Goal: Information Seeking & Learning: Learn about a topic

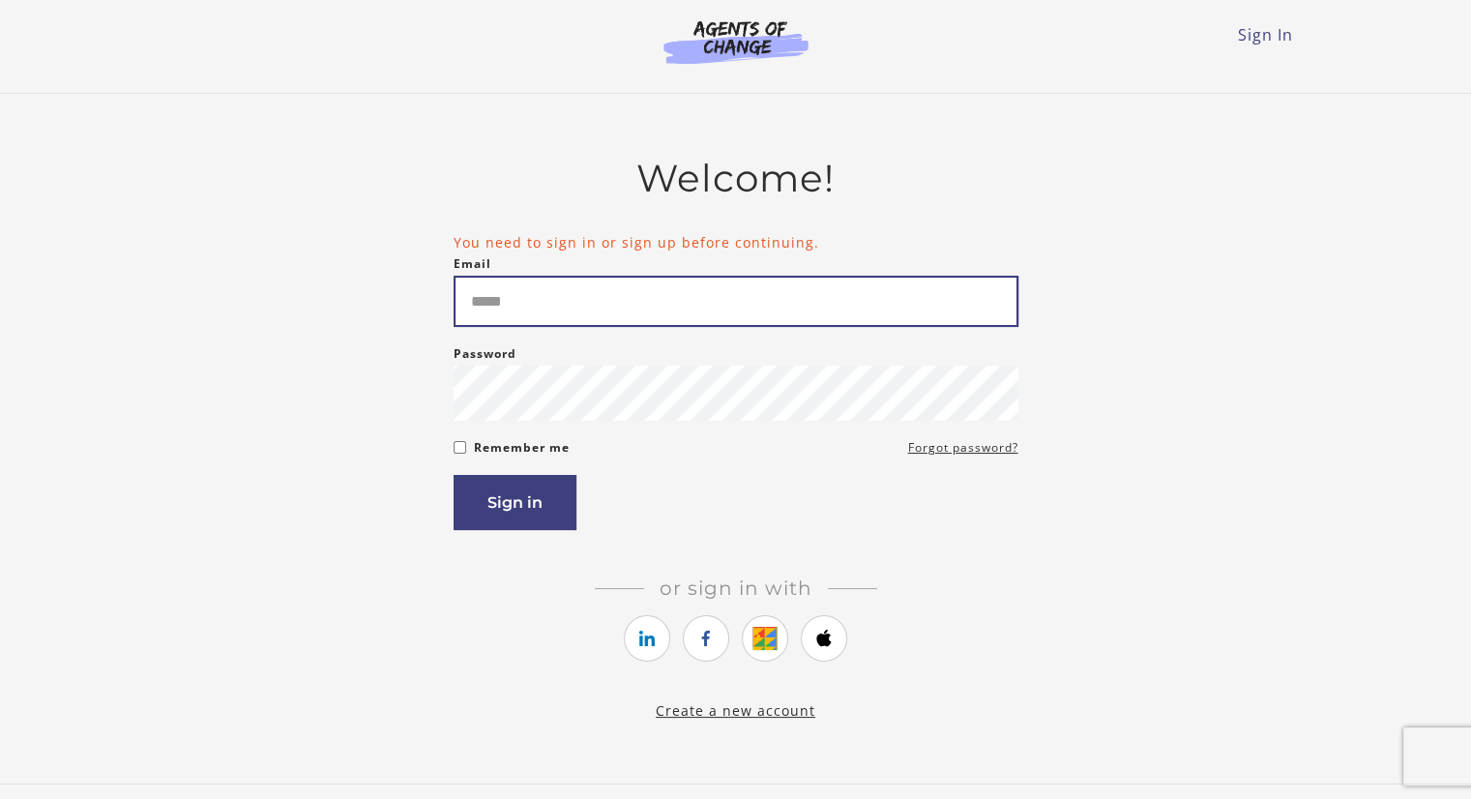
click at [642, 303] on input "Email" at bounding box center [735, 301] width 565 height 51
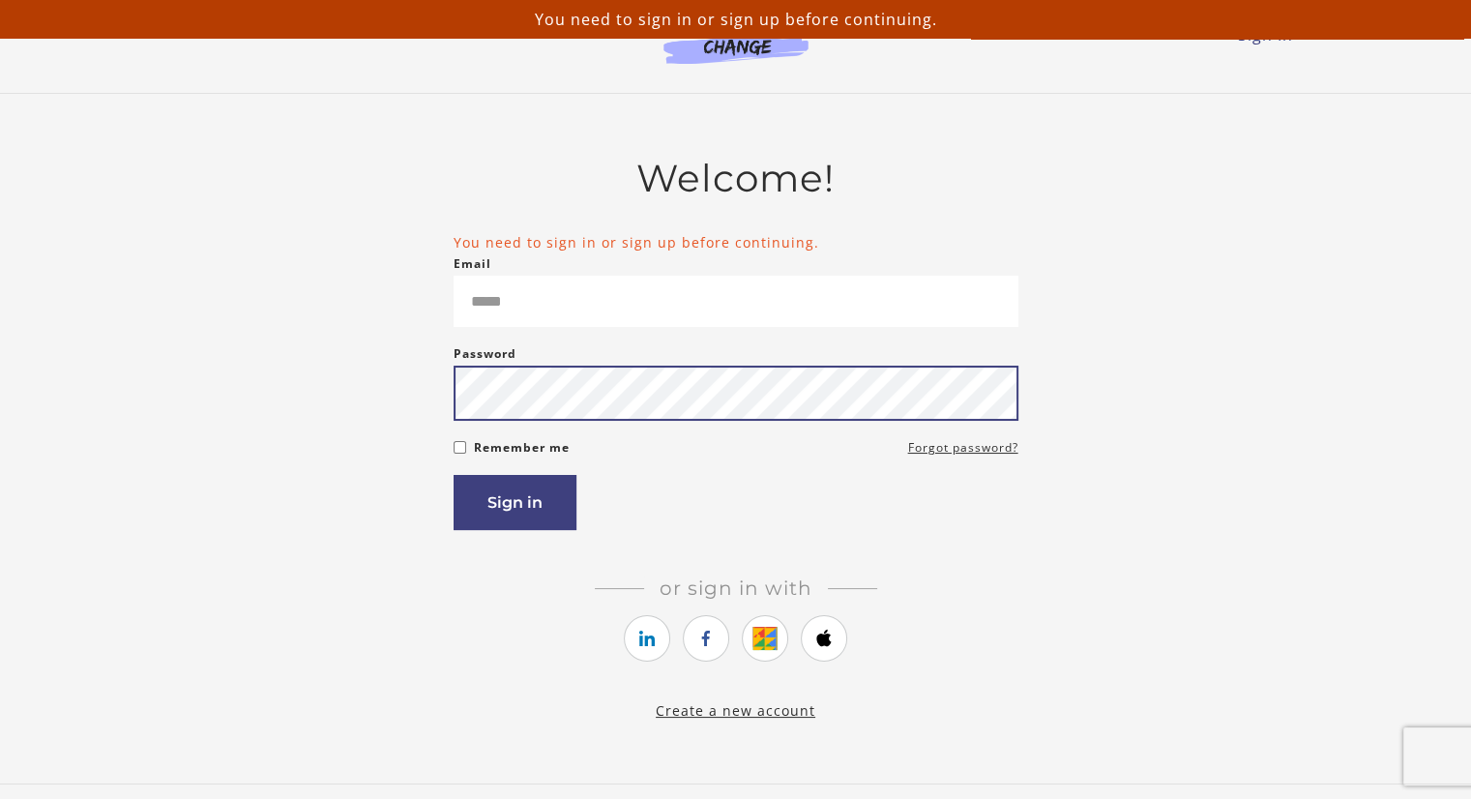
click at [567, 384] on div "Password Password must be at least 8 characters" at bounding box center [735, 381] width 565 height 78
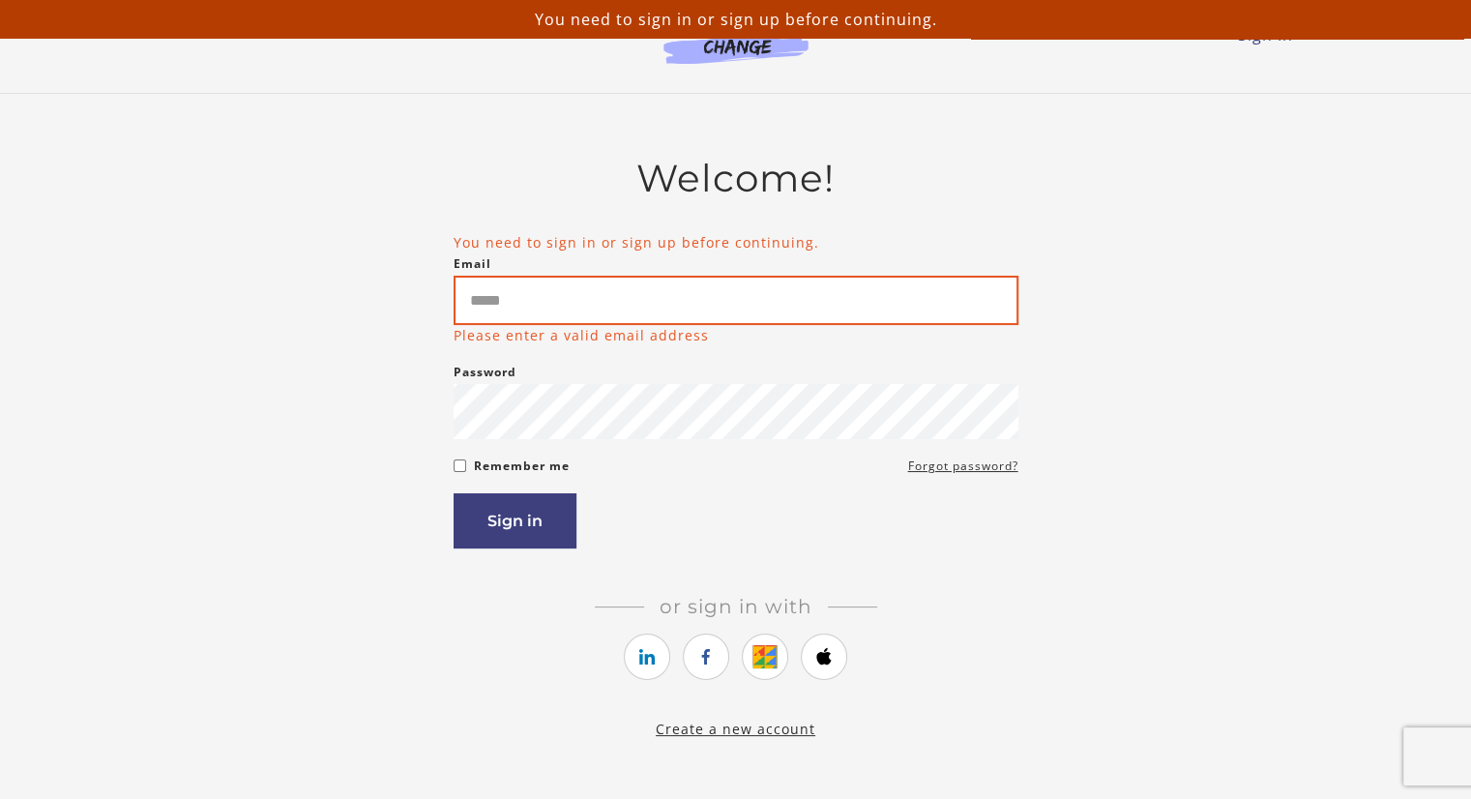
click at [526, 314] on input "Email" at bounding box center [735, 300] width 565 height 49
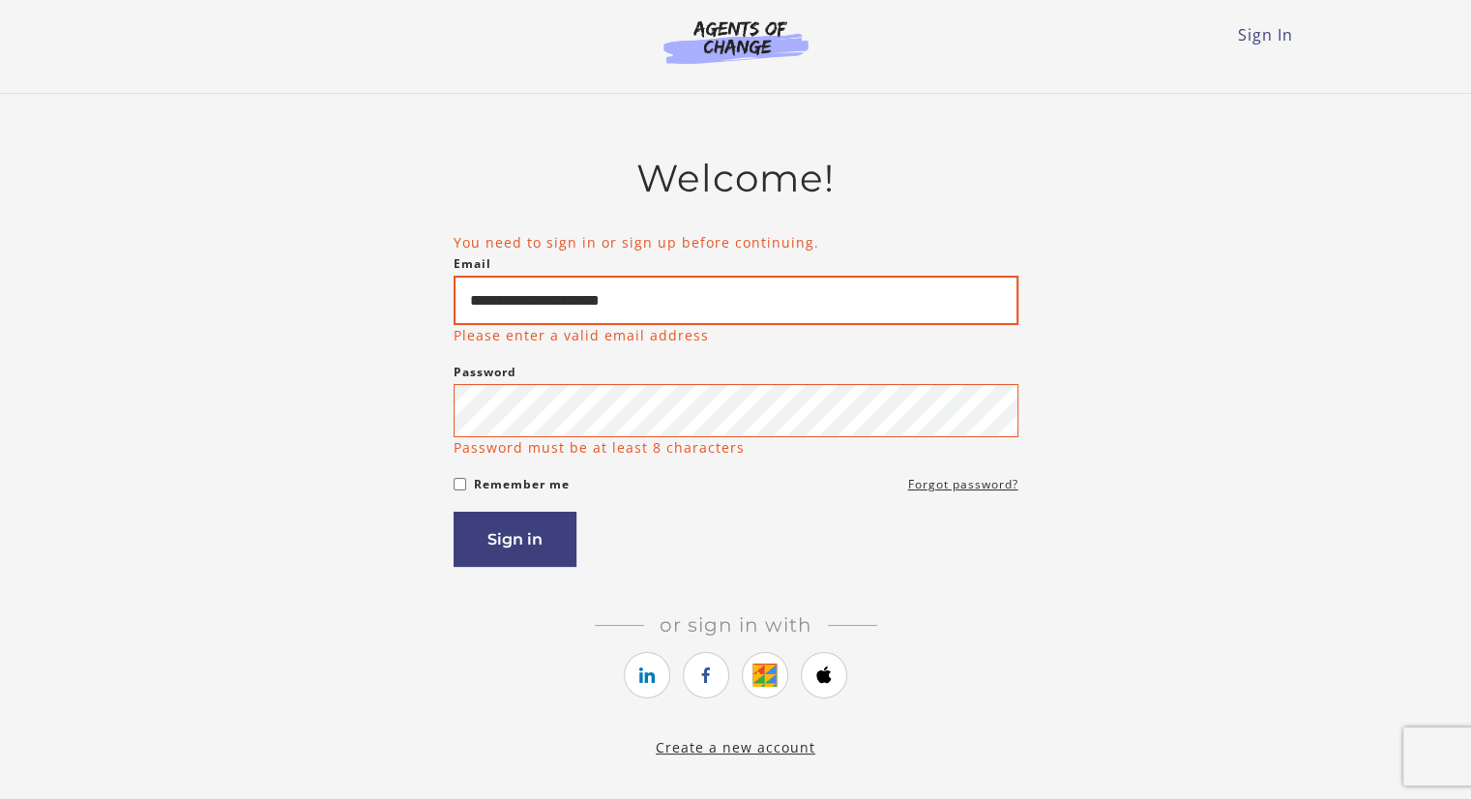
type input "**********"
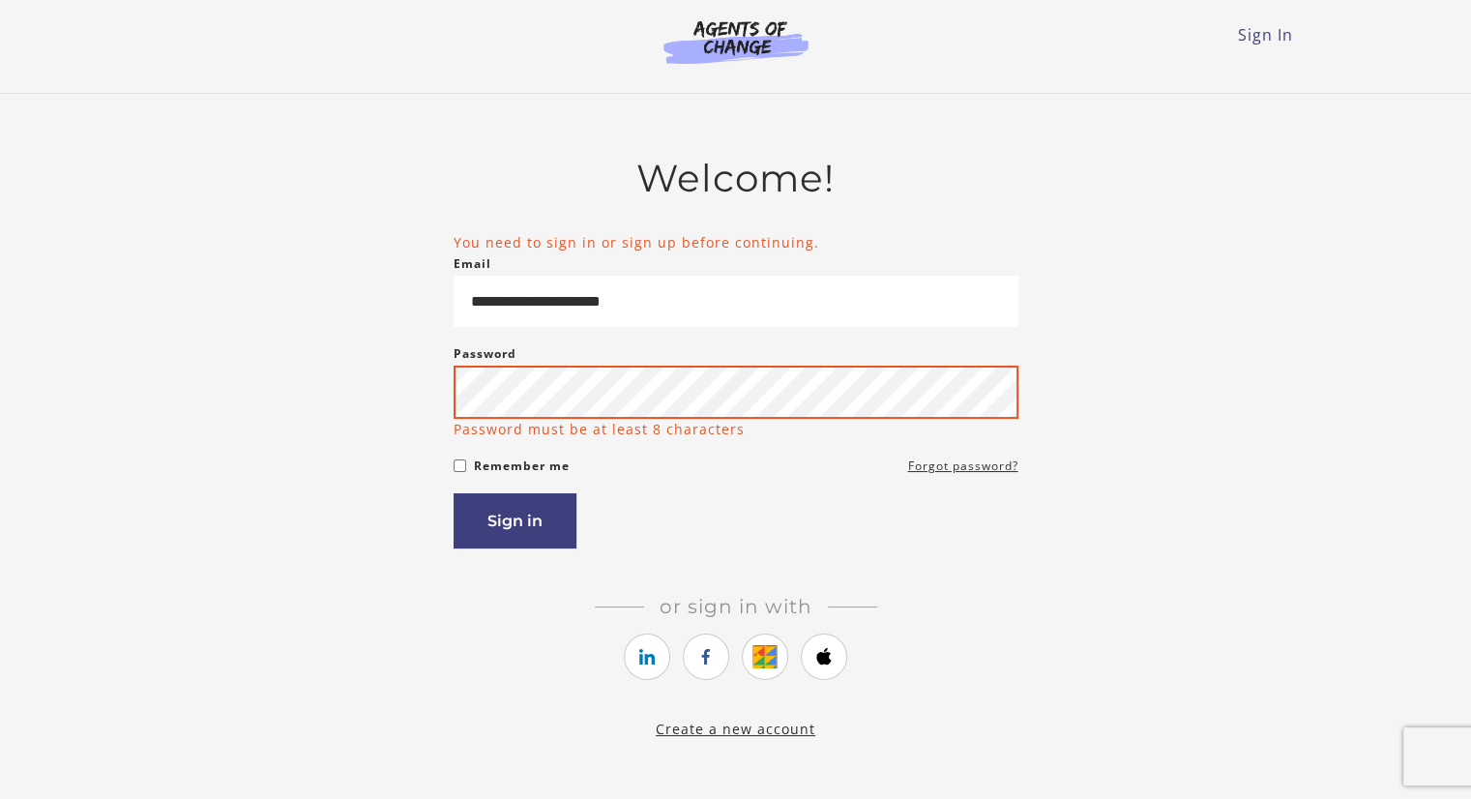
click at [453, 493] on button "Sign in" at bounding box center [514, 520] width 123 height 55
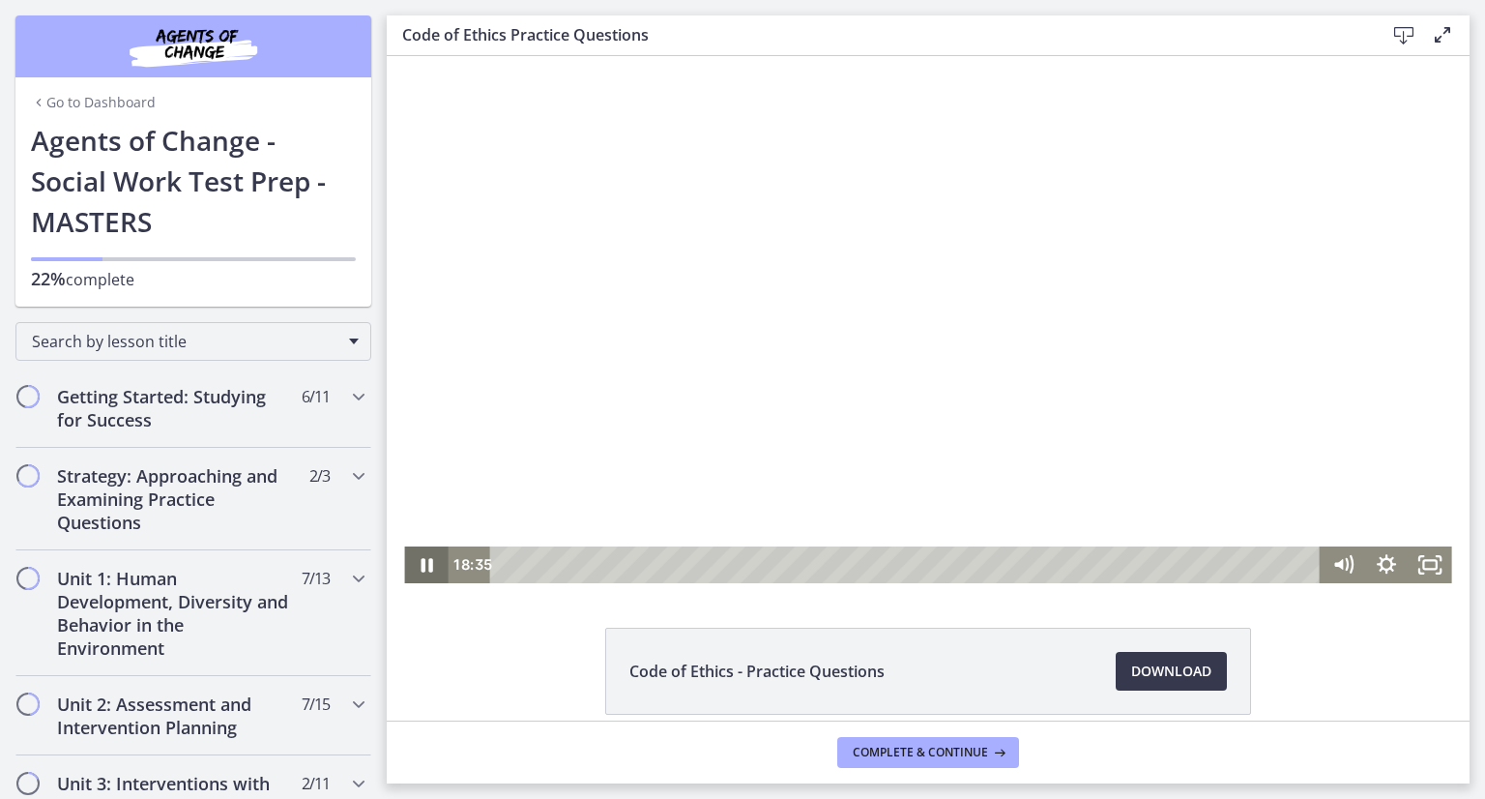
click at [423, 569] on icon "Pause" at bounding box center [427, 565] width 12 height 15
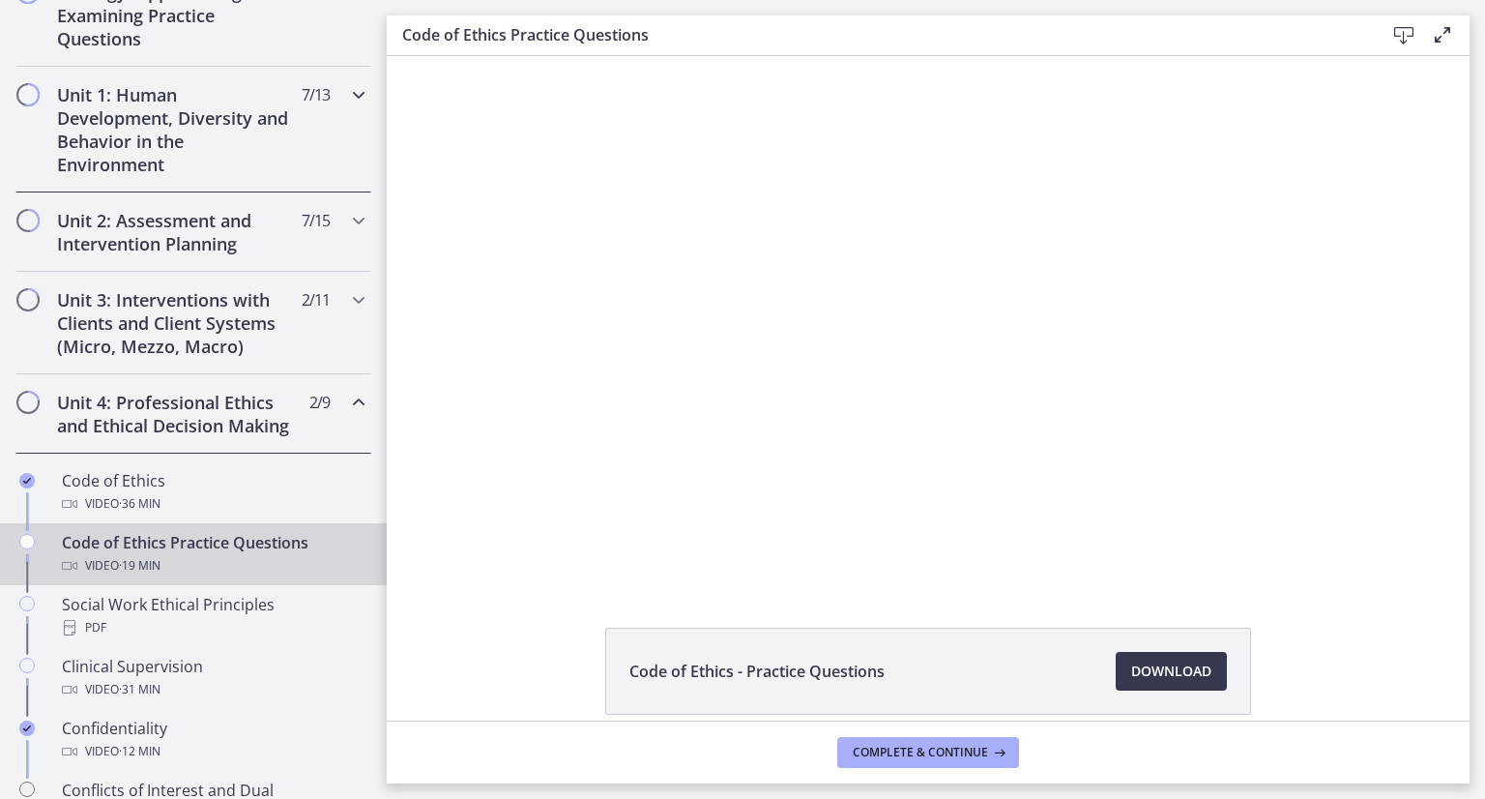
scroll to position [919, 0]
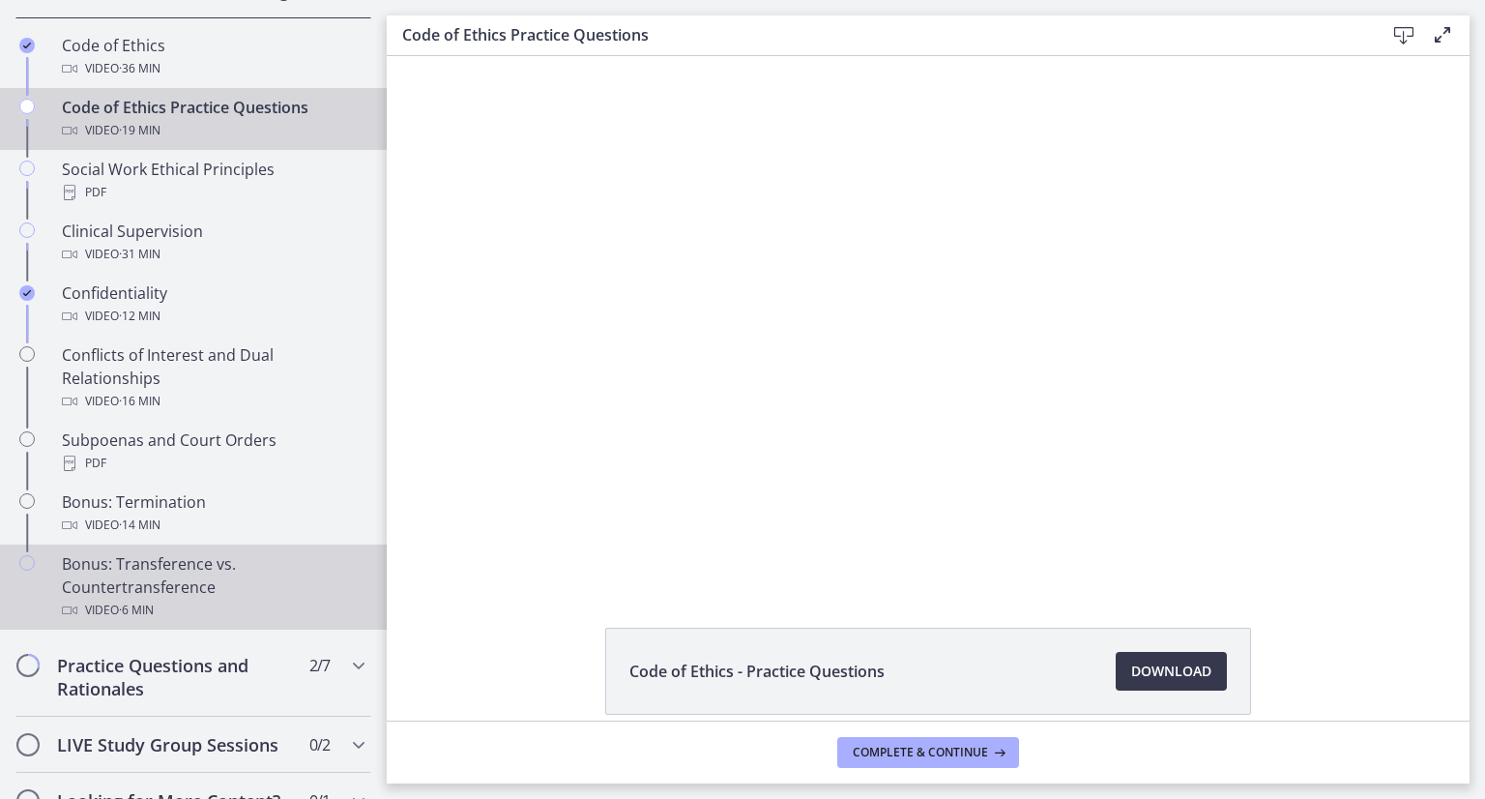
drag, startPoint x: 148, startPoint y: 607, endPoint x: 98, endPoint y: 617, distance: 51.2
click at [98, 617] on div "Bonus: Transference vs. Countertransference Video · 6 min" at bounding box center [213, 587] width 302 height 70
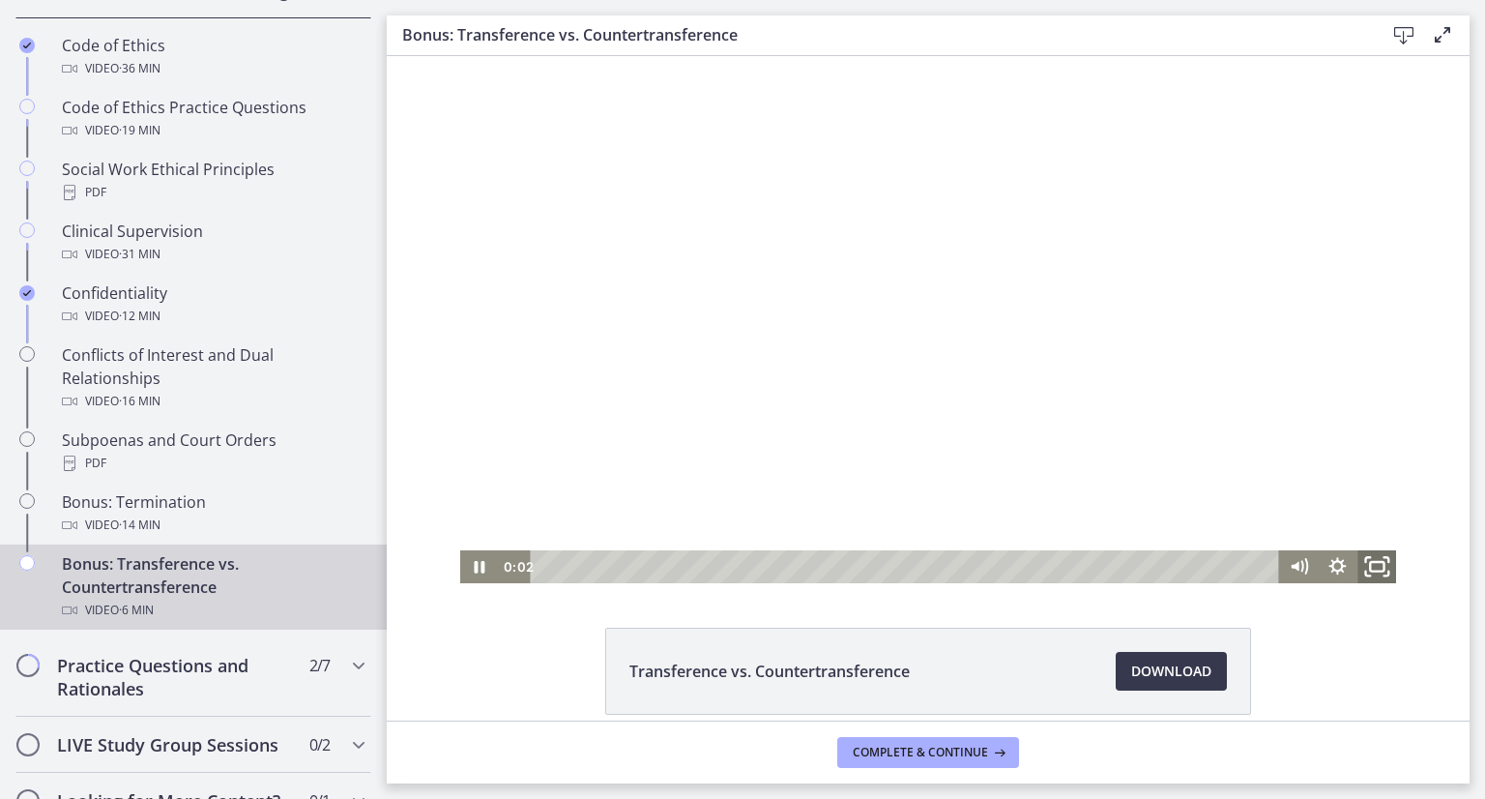
click at [1364, 569] on icon "Fullscreen" at bounding box center [1377, 567] width 46 height 40
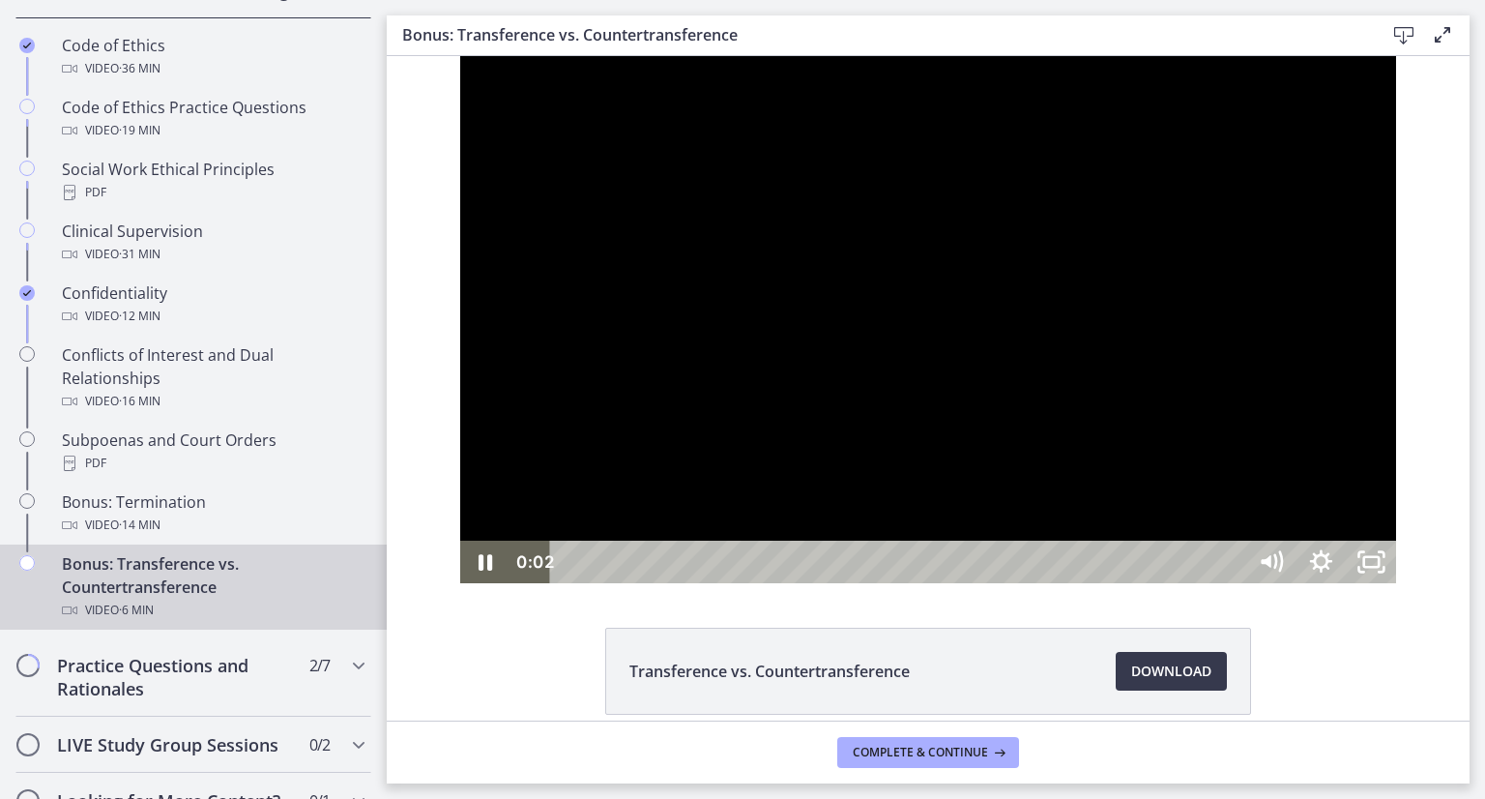
scroll to position [830, 0]
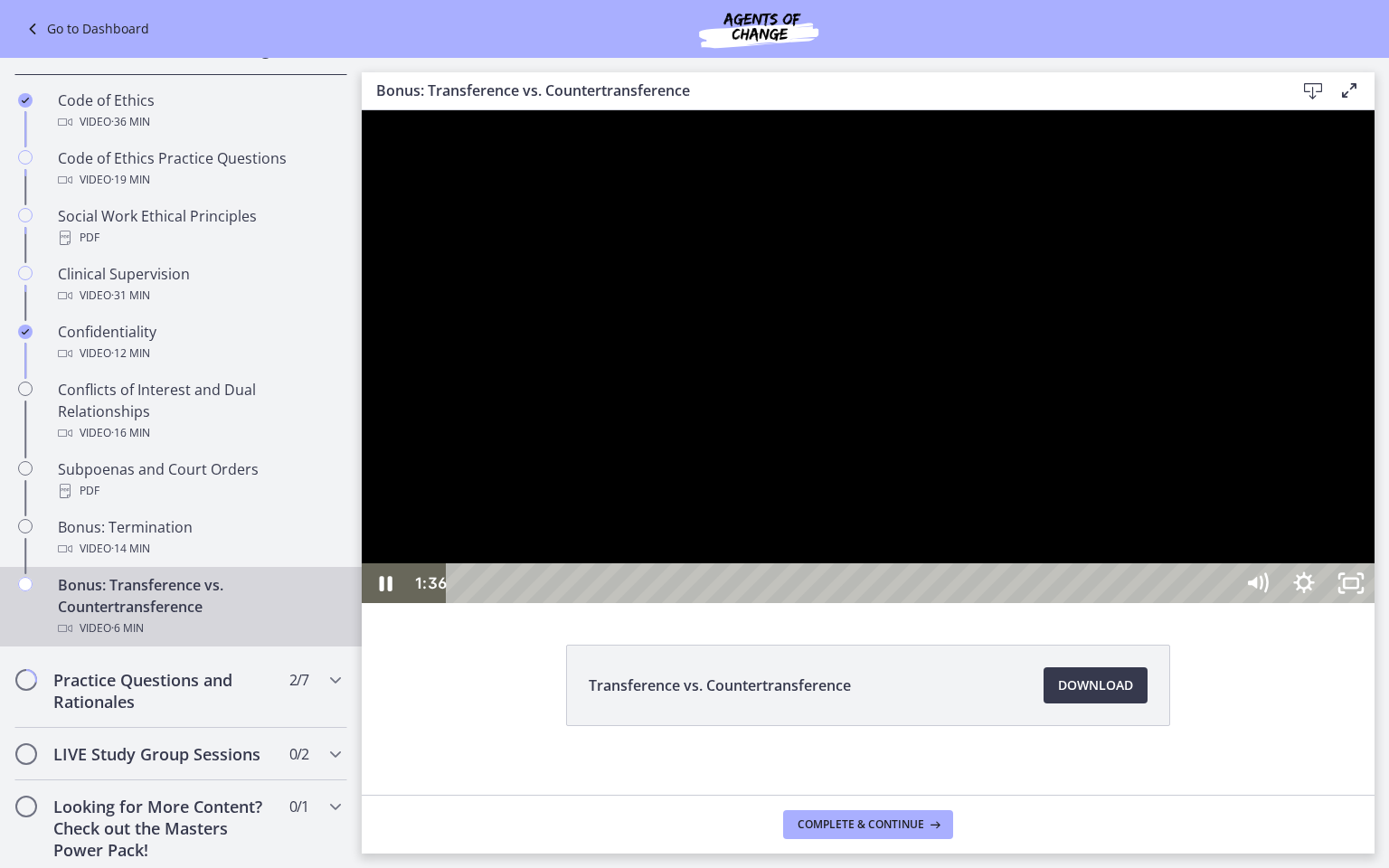
click at [720, 603] on div "Playbar" at bounding box center [843, 583] width 758 height 40
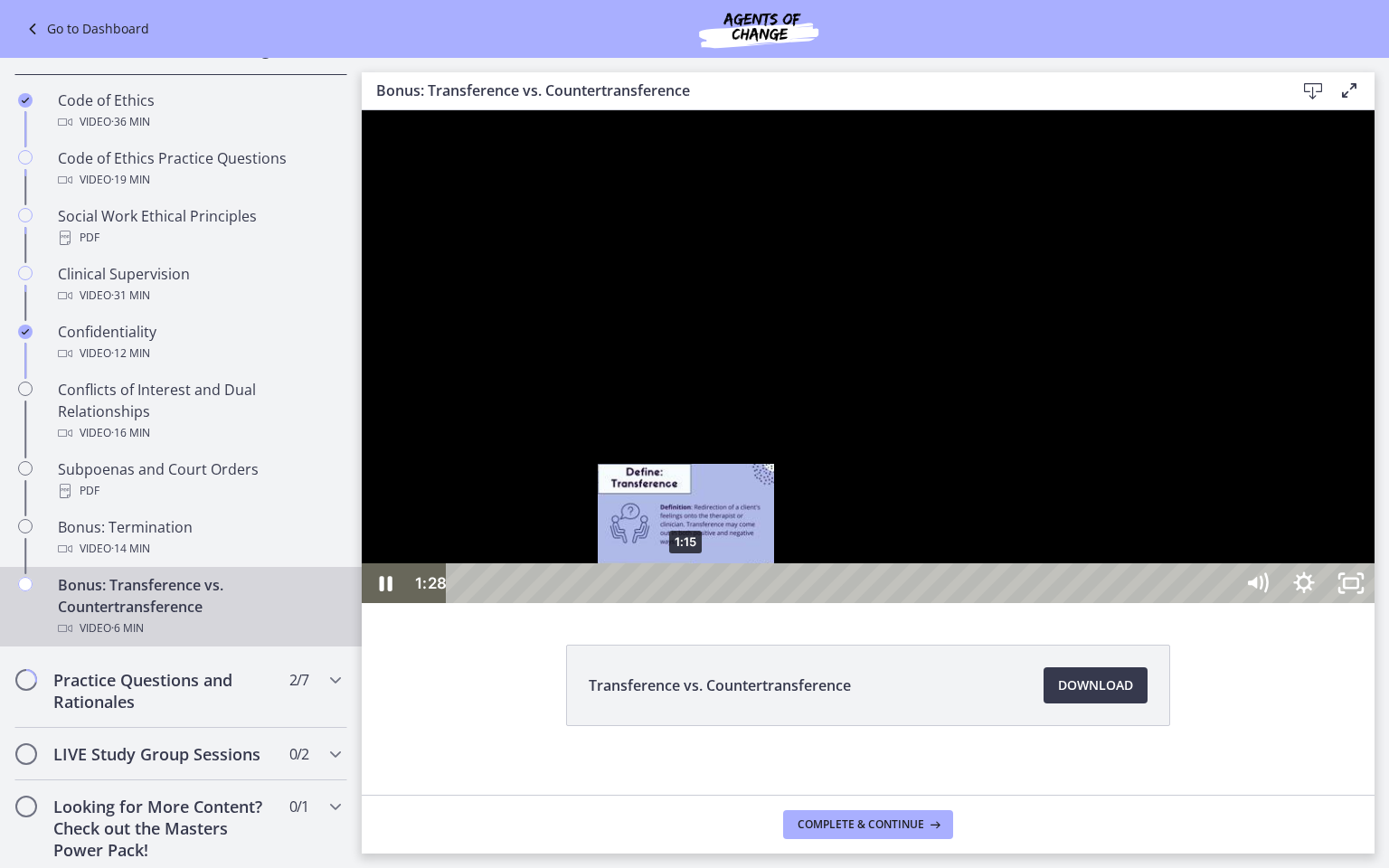
click at [685, 603] on div "1:15" at bounding box center [843, 583] width 758 height 40
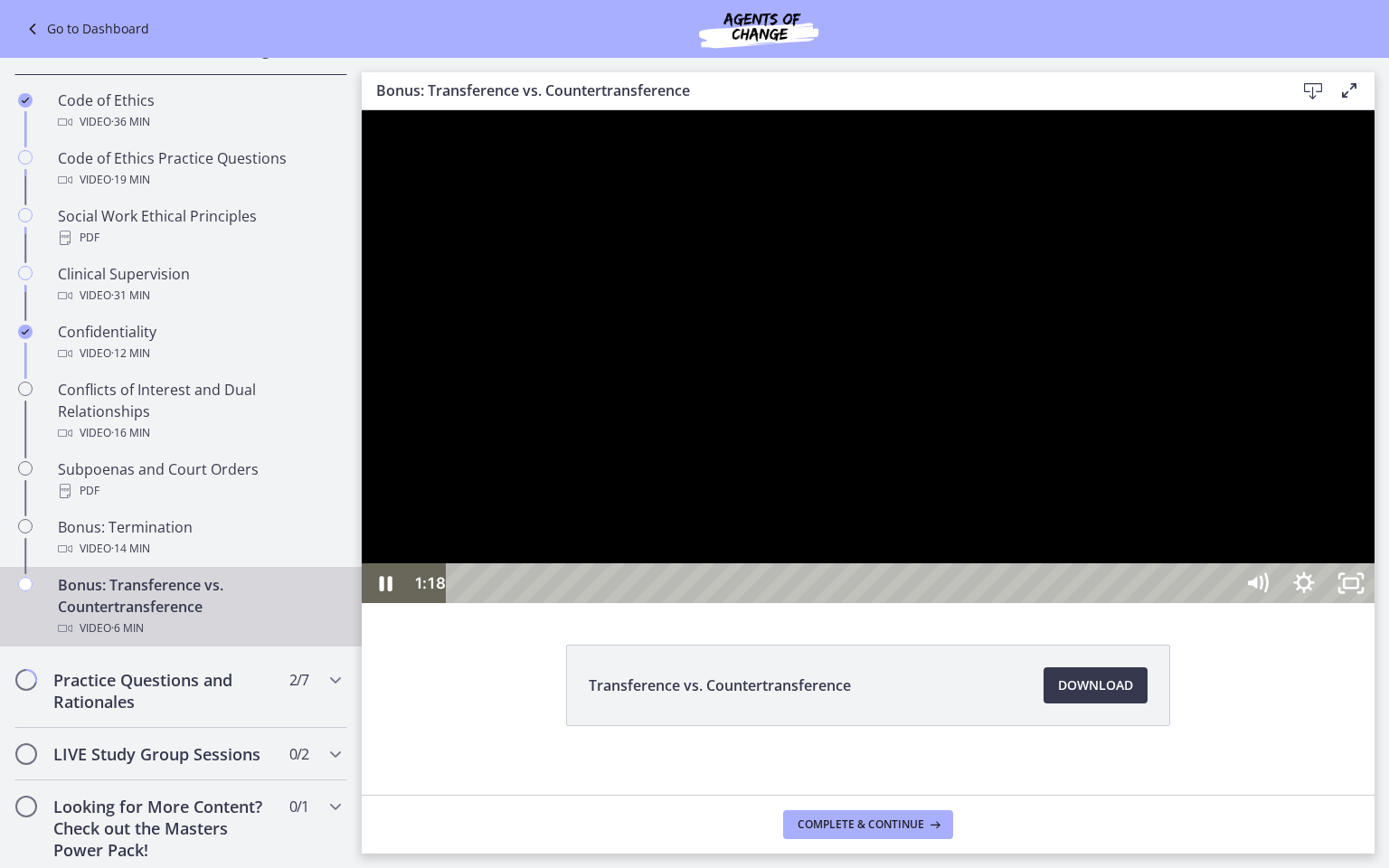
click at [994, 603] on div at bounding box center [868, 356] width 1013 height 493
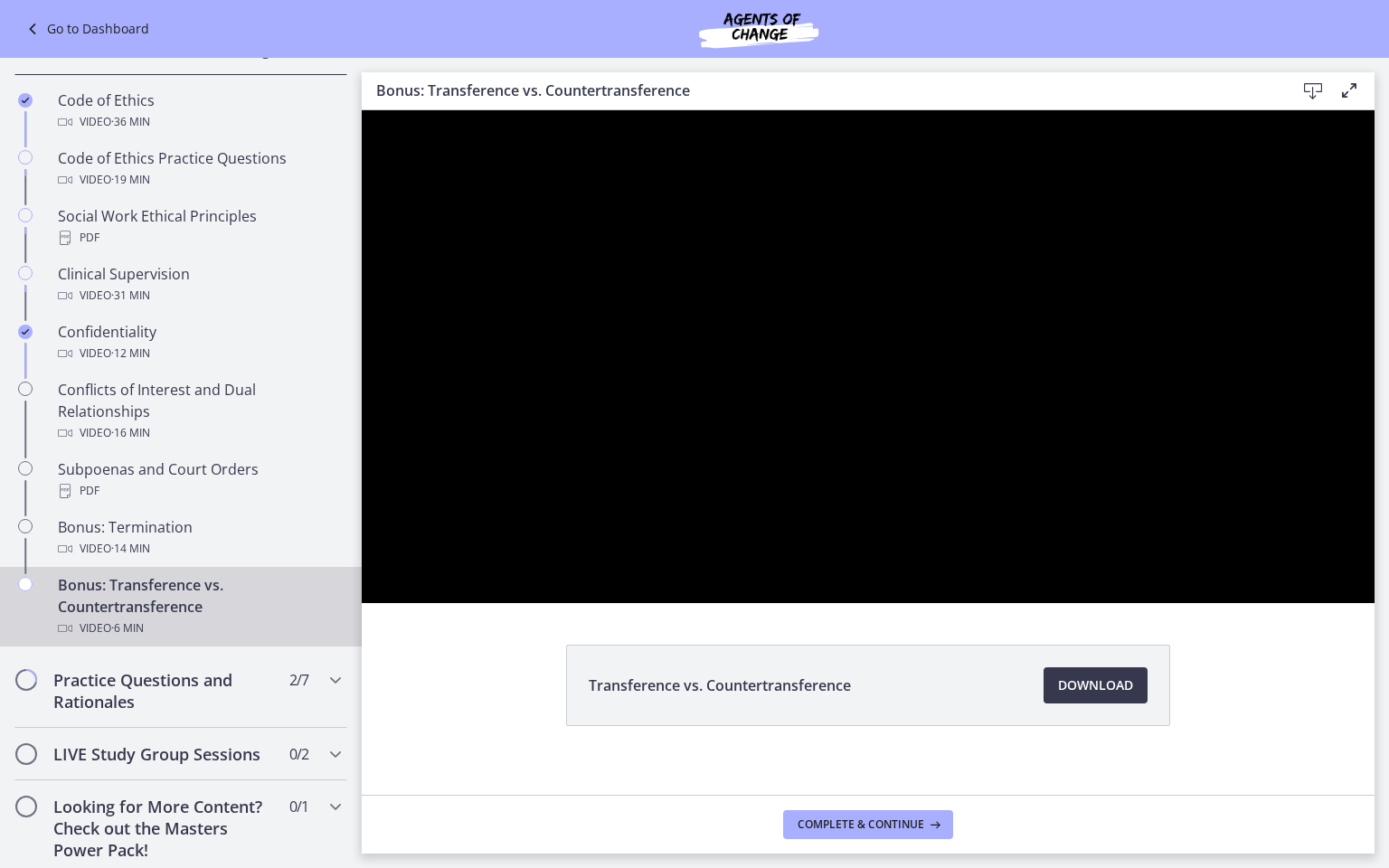
click at [994, 603] on div at bounding box center [868, 356] width 1013 height 493
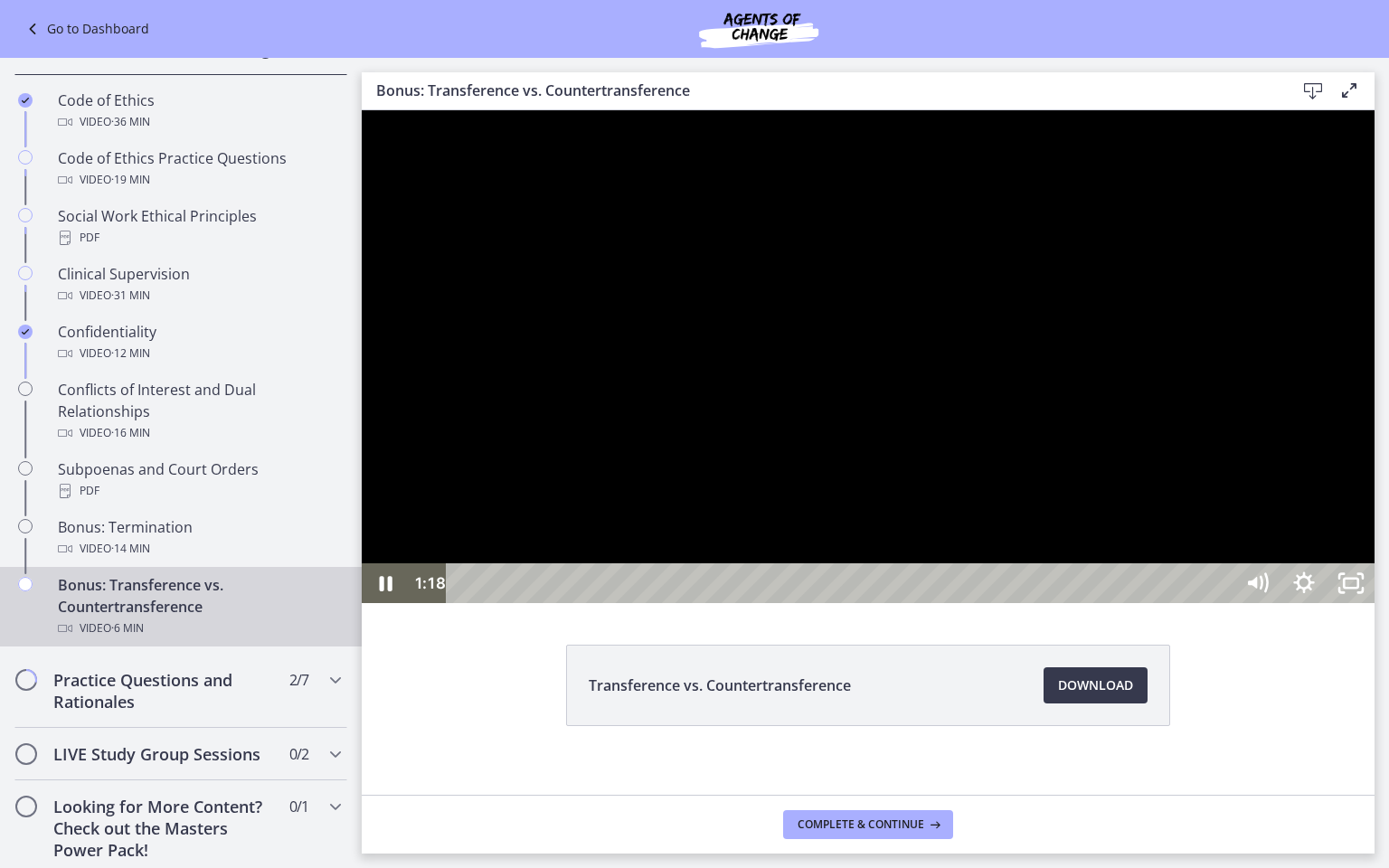
click at [994, 603] on div at bounding box center [868, 356] width 1013 height 493
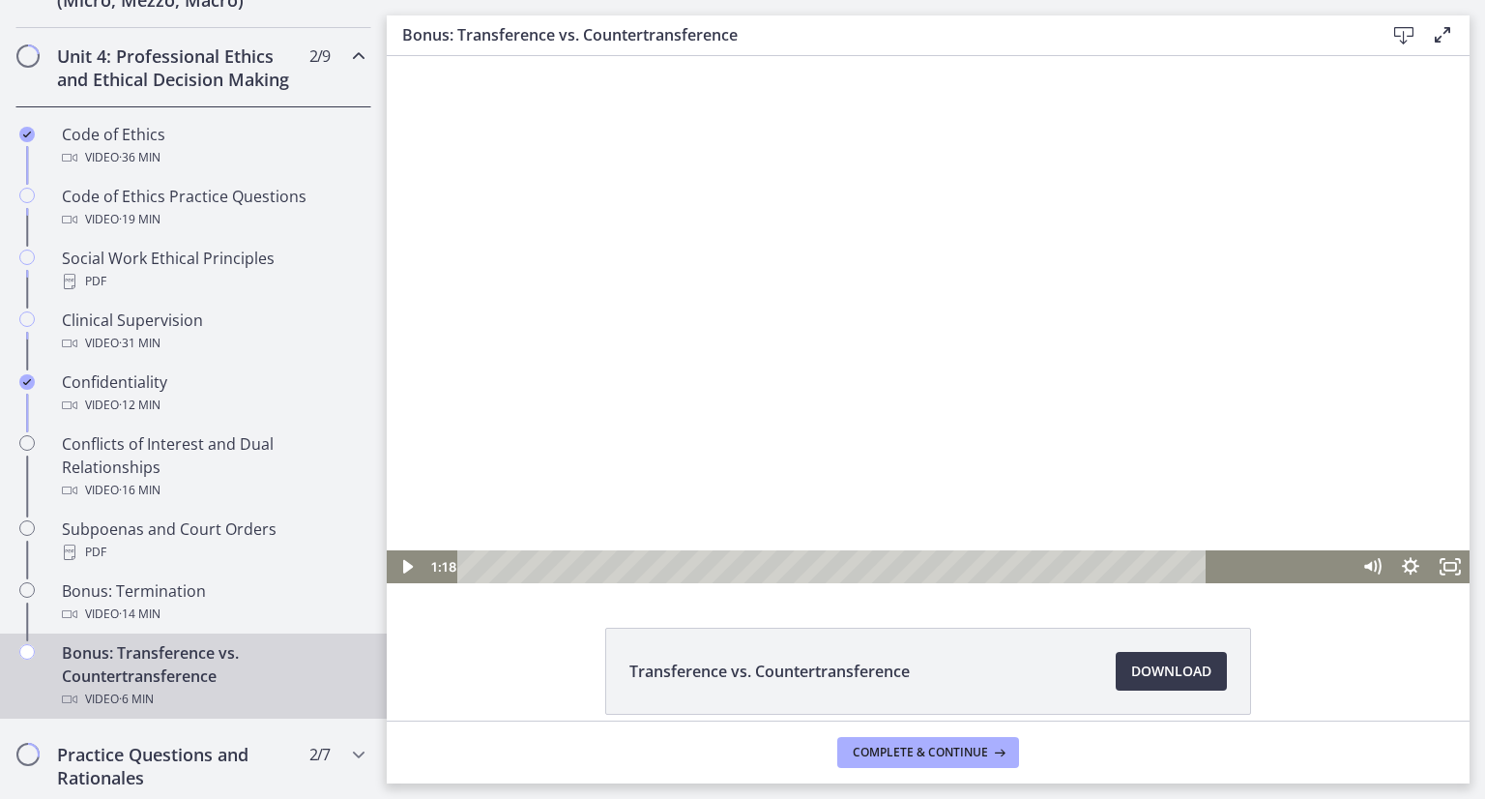
scroll to position [919, 0]
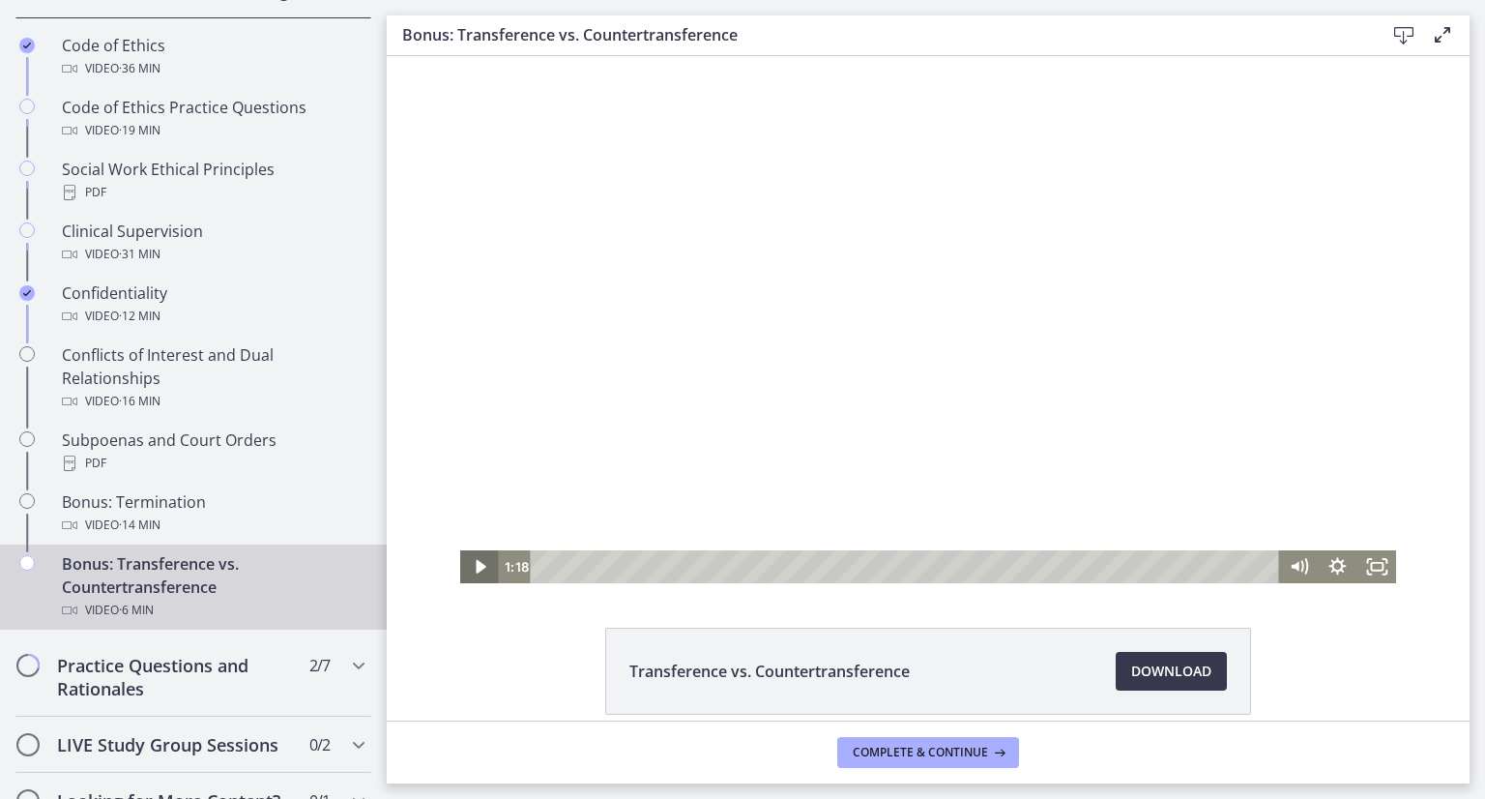
click at [475, 562] on icon "Play Video" at bounding box center [480, 566] width 39 height 33
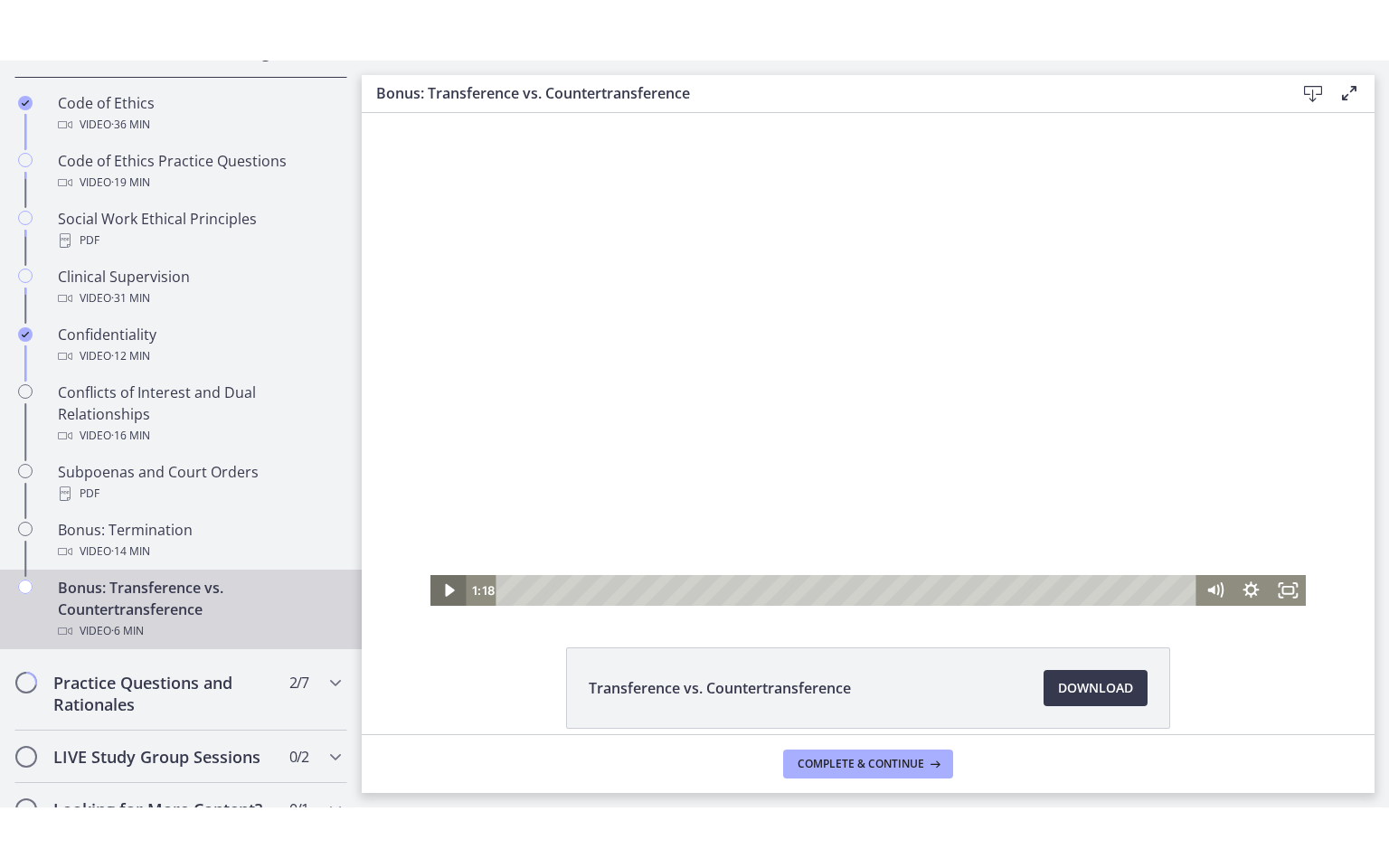
scroll to position [0, 0]
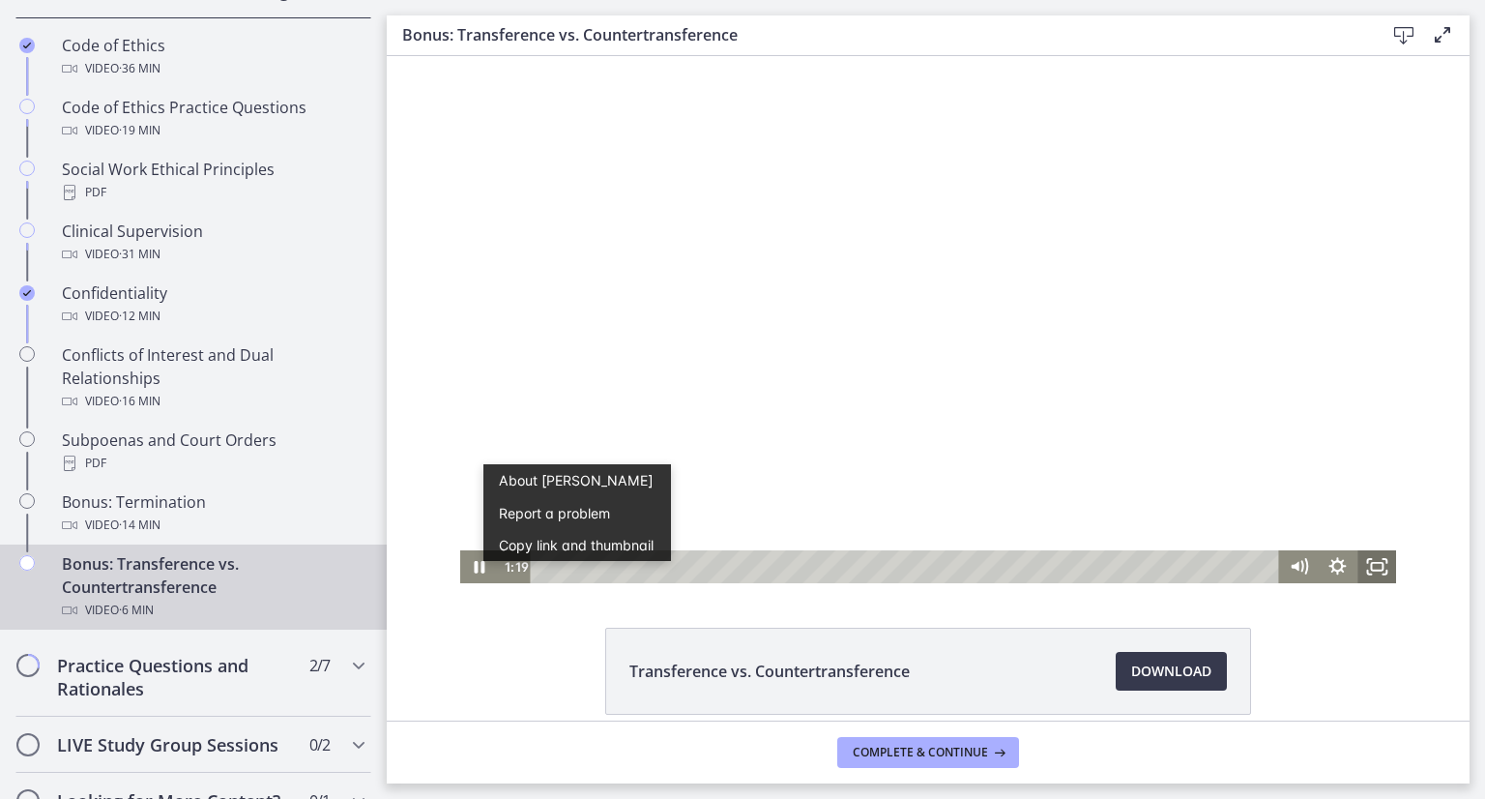
click at [1369, 571] on icon "Fullscreen" at bounding box center [1376, 566] width 39 height 33
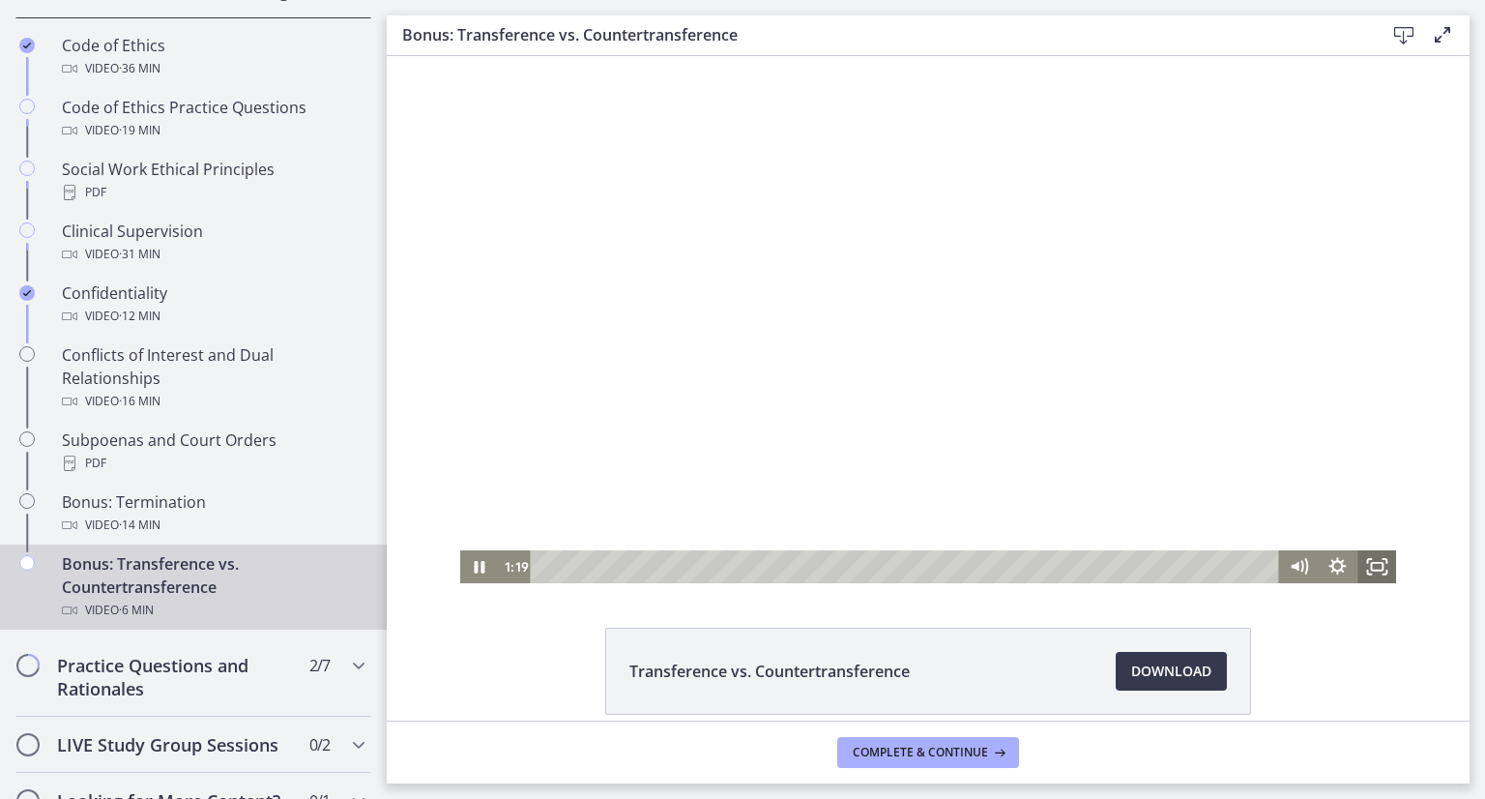
scroll to position [830, 0]
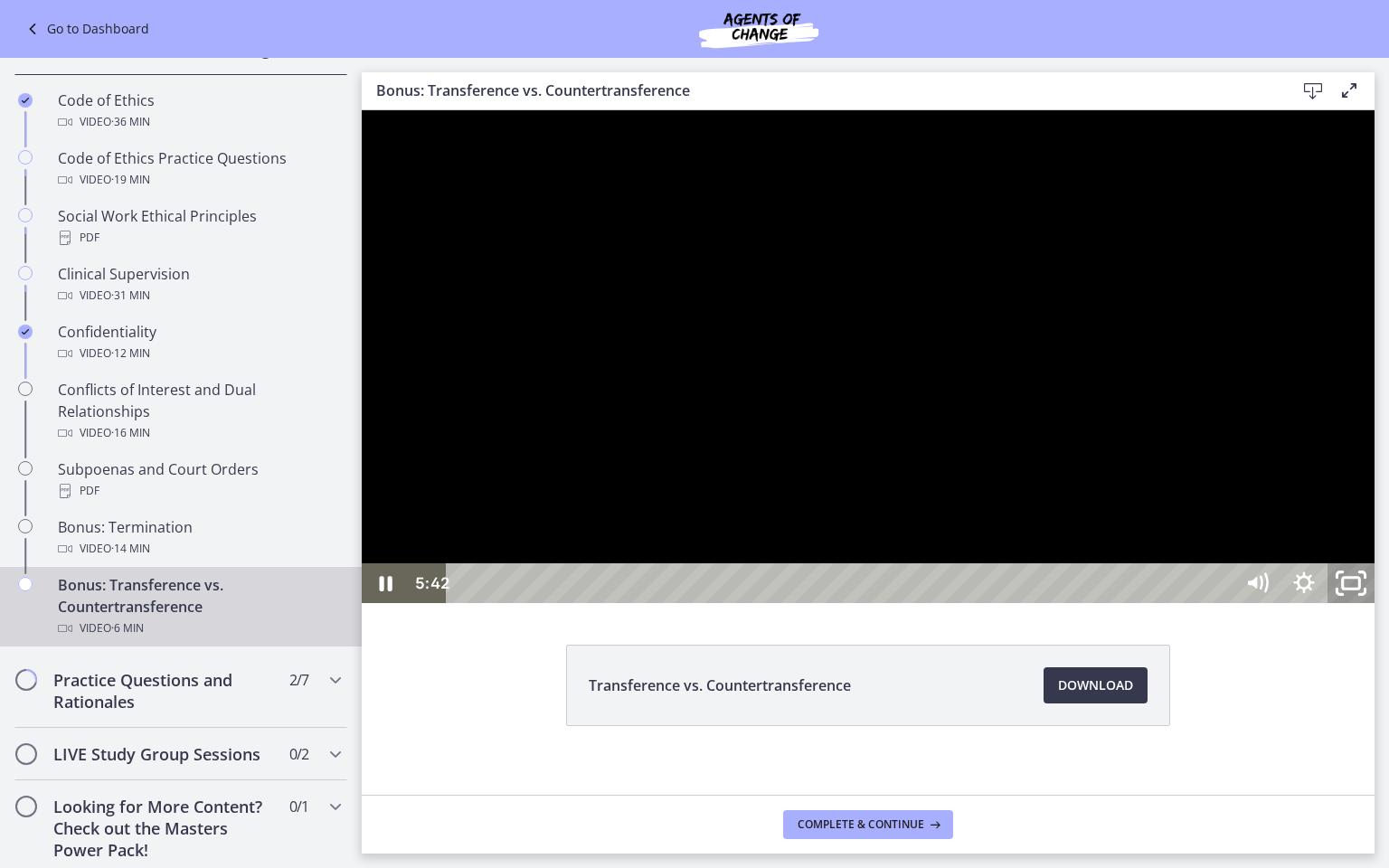
click at [1379, 608] on icon "Unfullscreen" at bounding box center [1352, 583] width 56 height 48
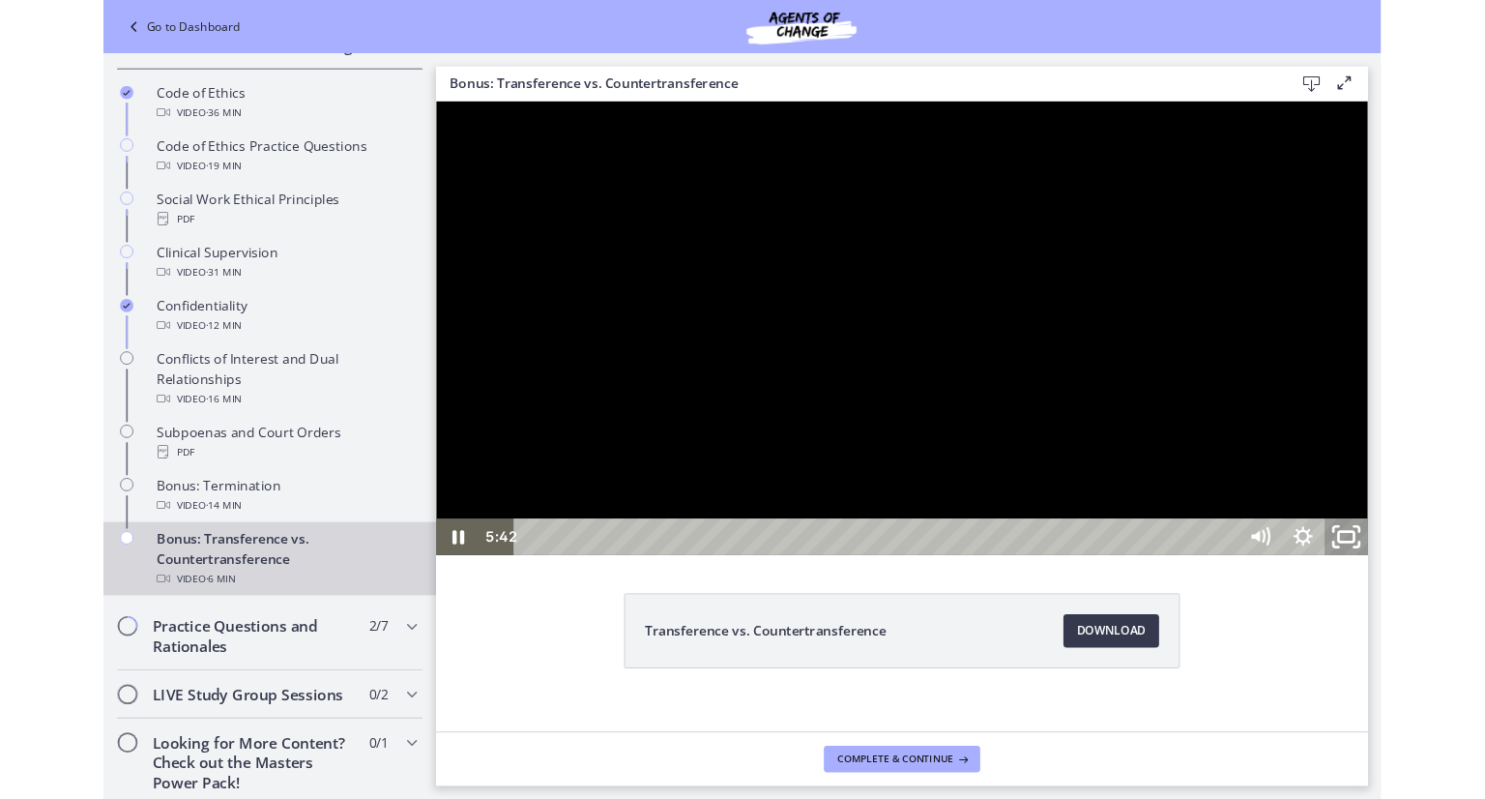
scroll to position [919, 0]
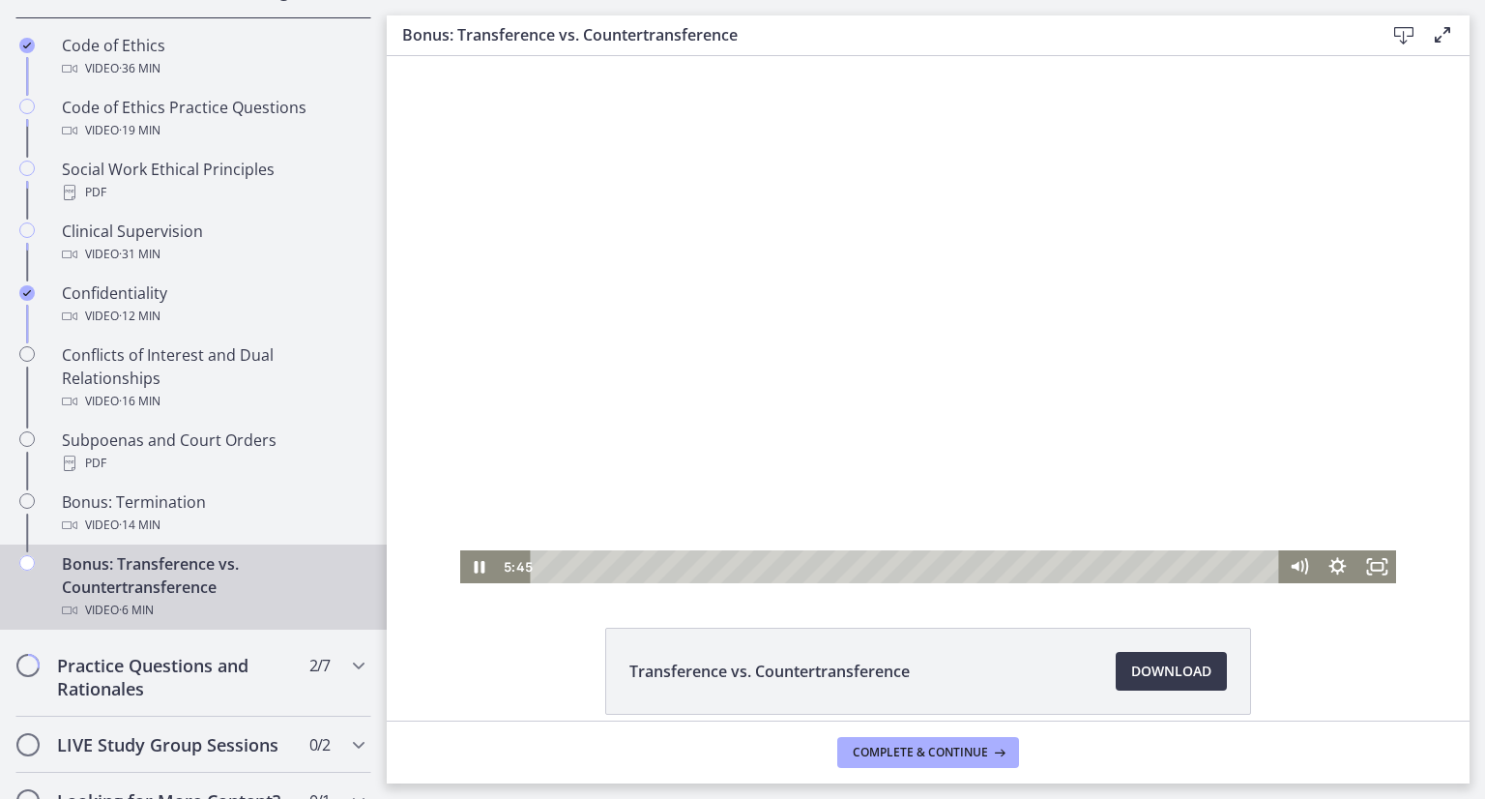
click at [563, 454] on div at bounding box center [928, 319] width 937 height 527
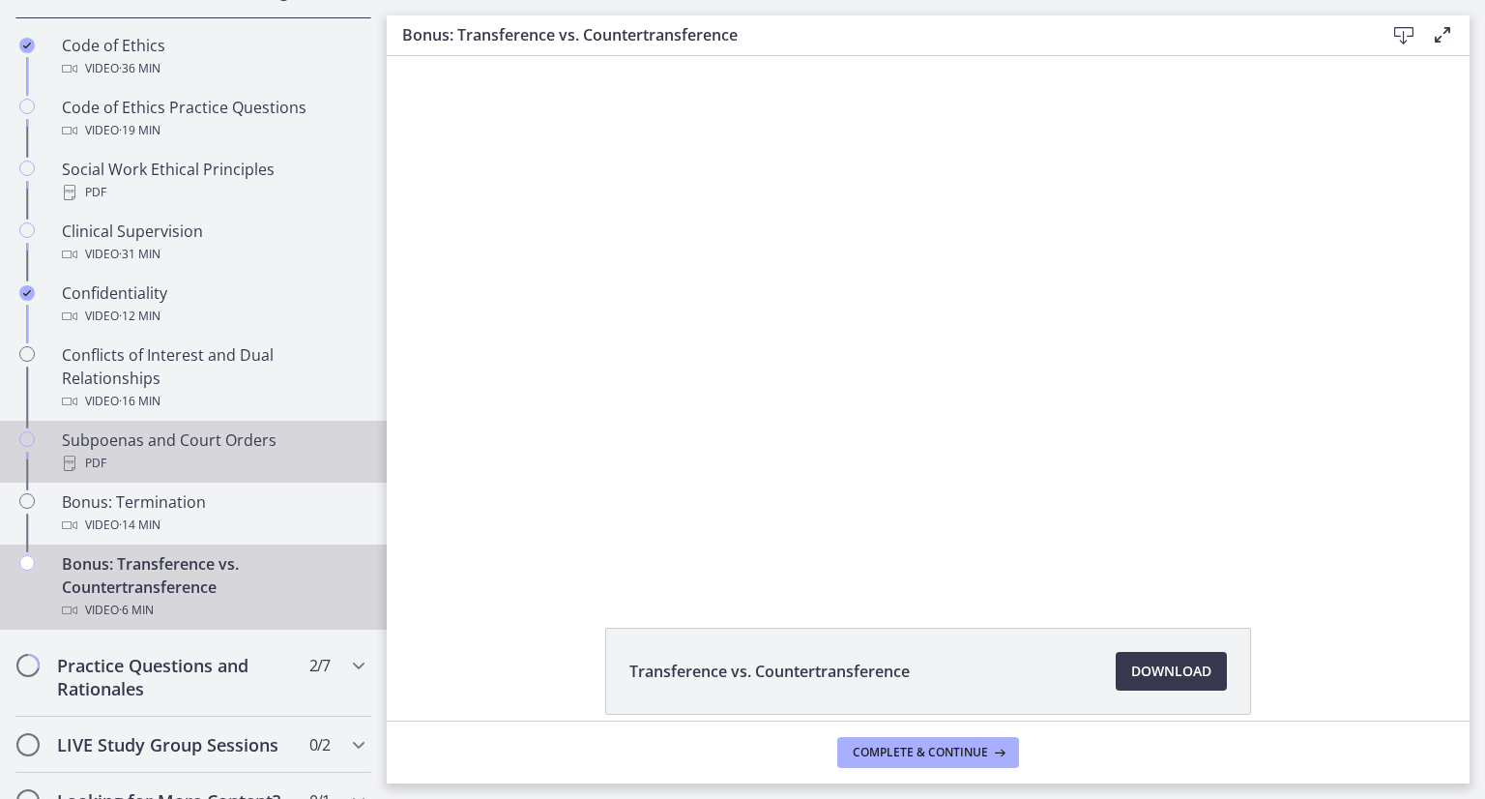
click at [263, 475] on div "PDF" at bounding box center [213, 463] width 302 height 23
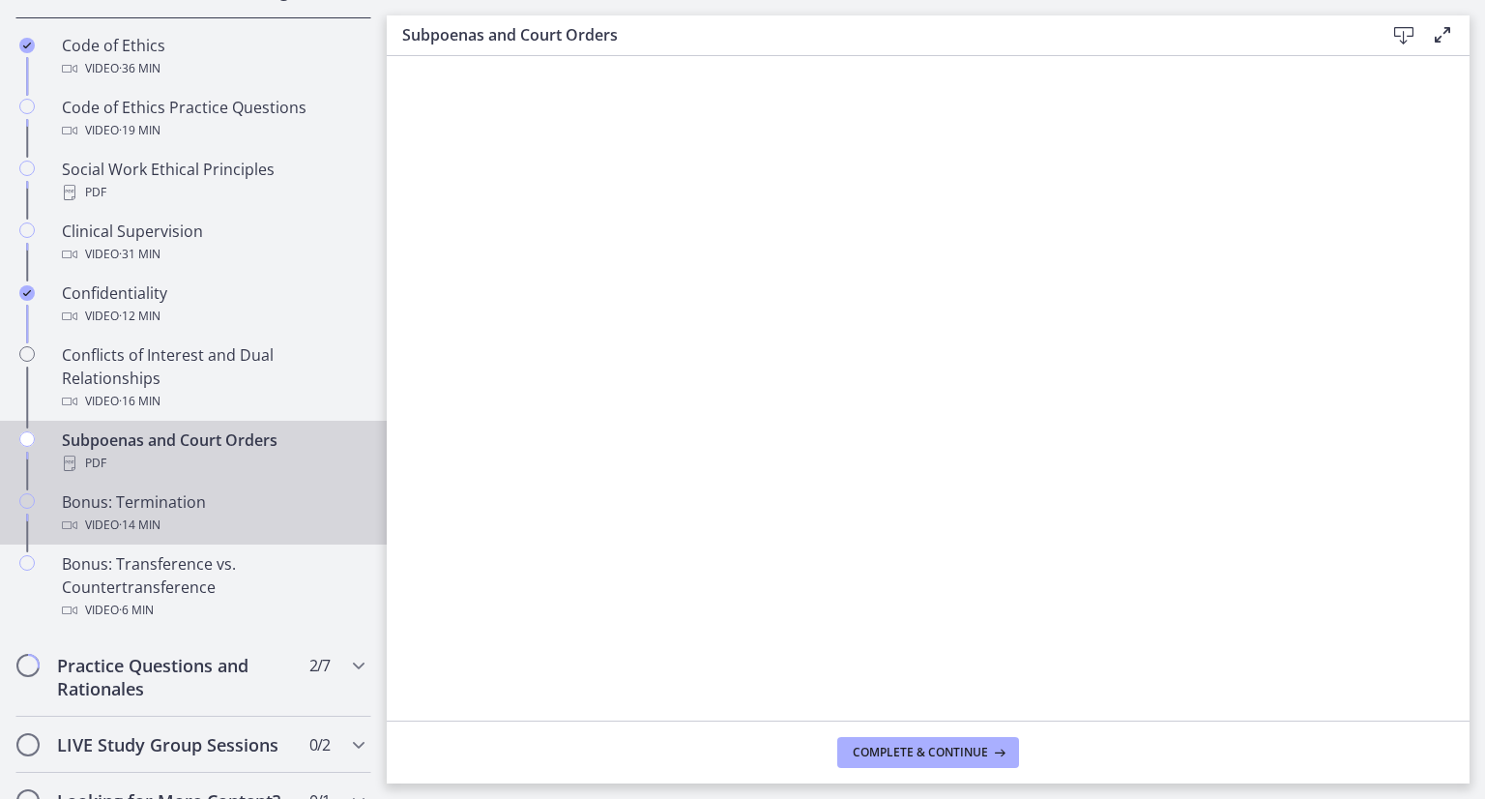
click at [133, 537] on span "· 14 min" at bounding box center [140, 524] width 42 height 23
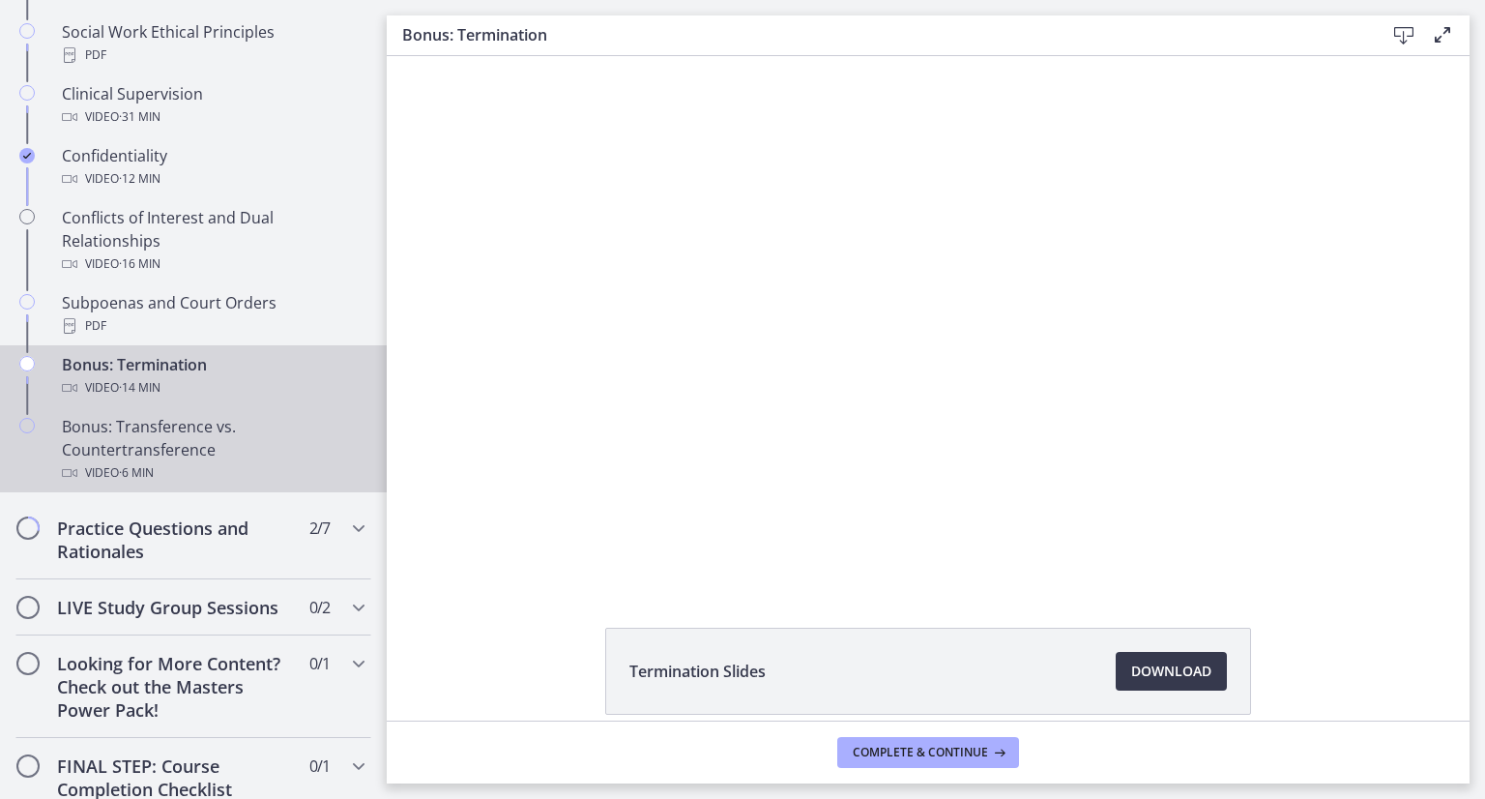
scroll to position [1025, 0]
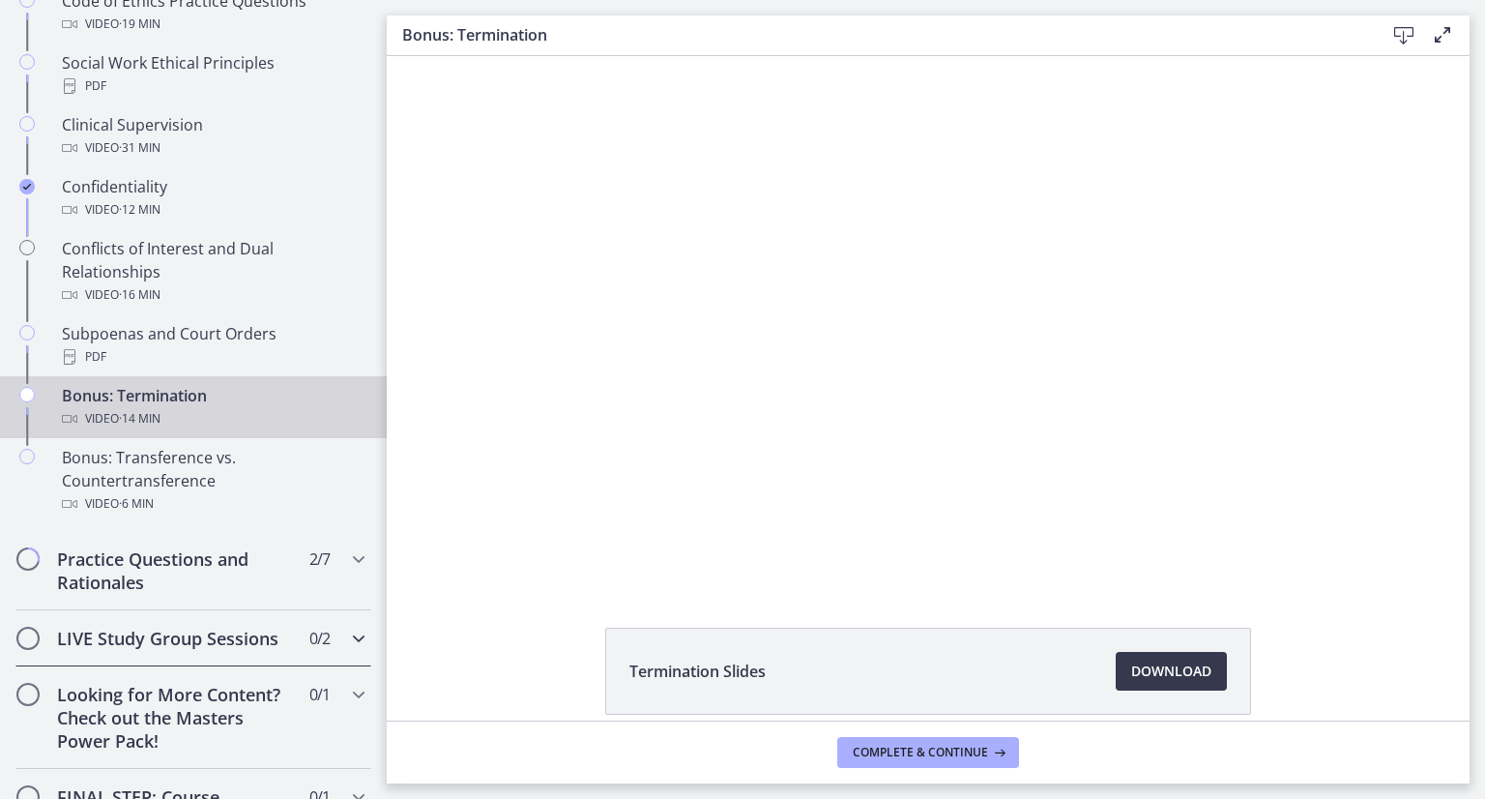
drag, startPoint x: 187, startPoint y: 598, endPoint x: 306, endPoint y: 644, distance: 127.3
click at [306, 644] on div "LIVE Study Group Sessions 0 / 2 Completed" at bounding box center [193, 638] width 356 height 56
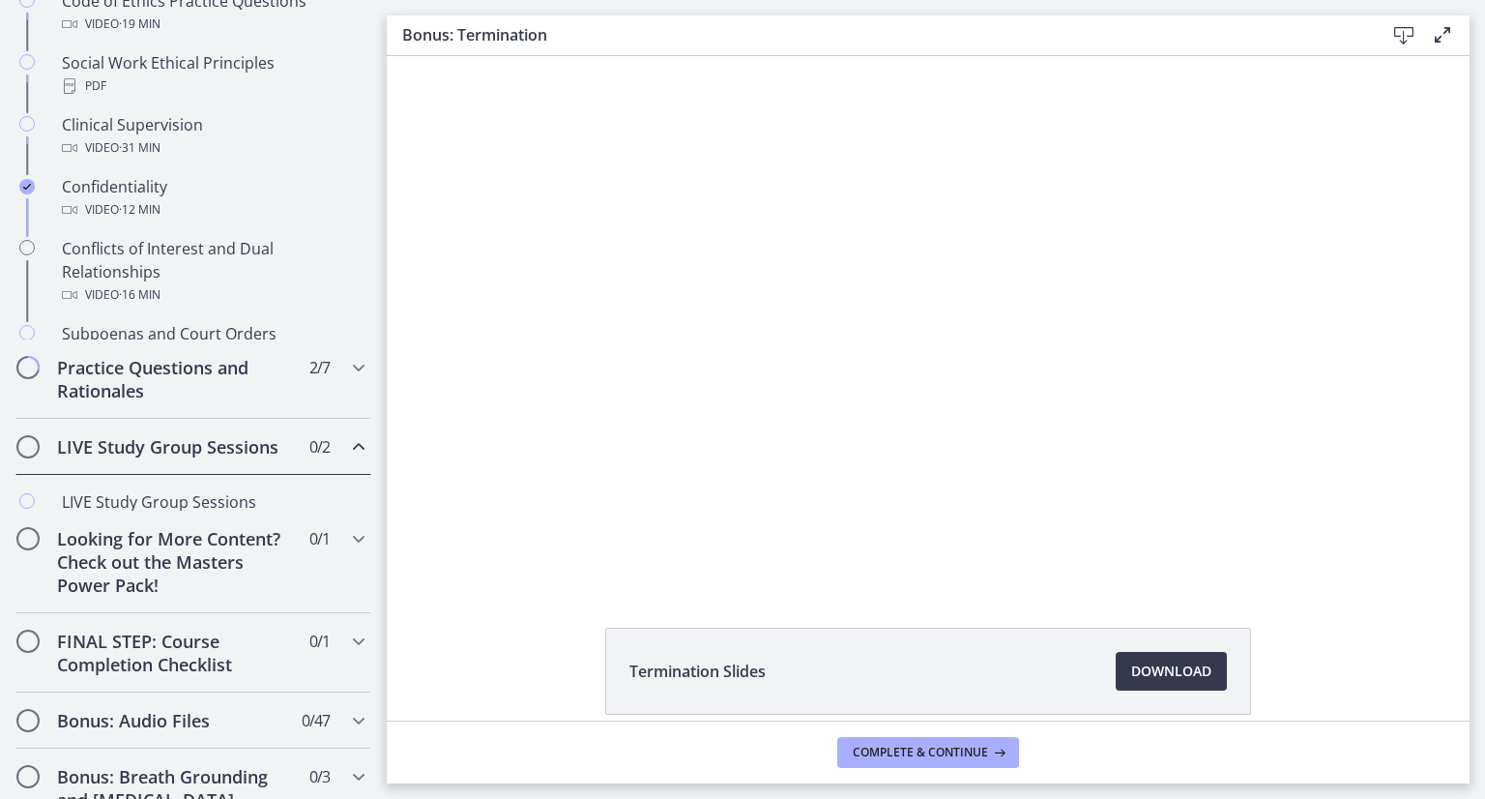
scroll to position [952, 0]
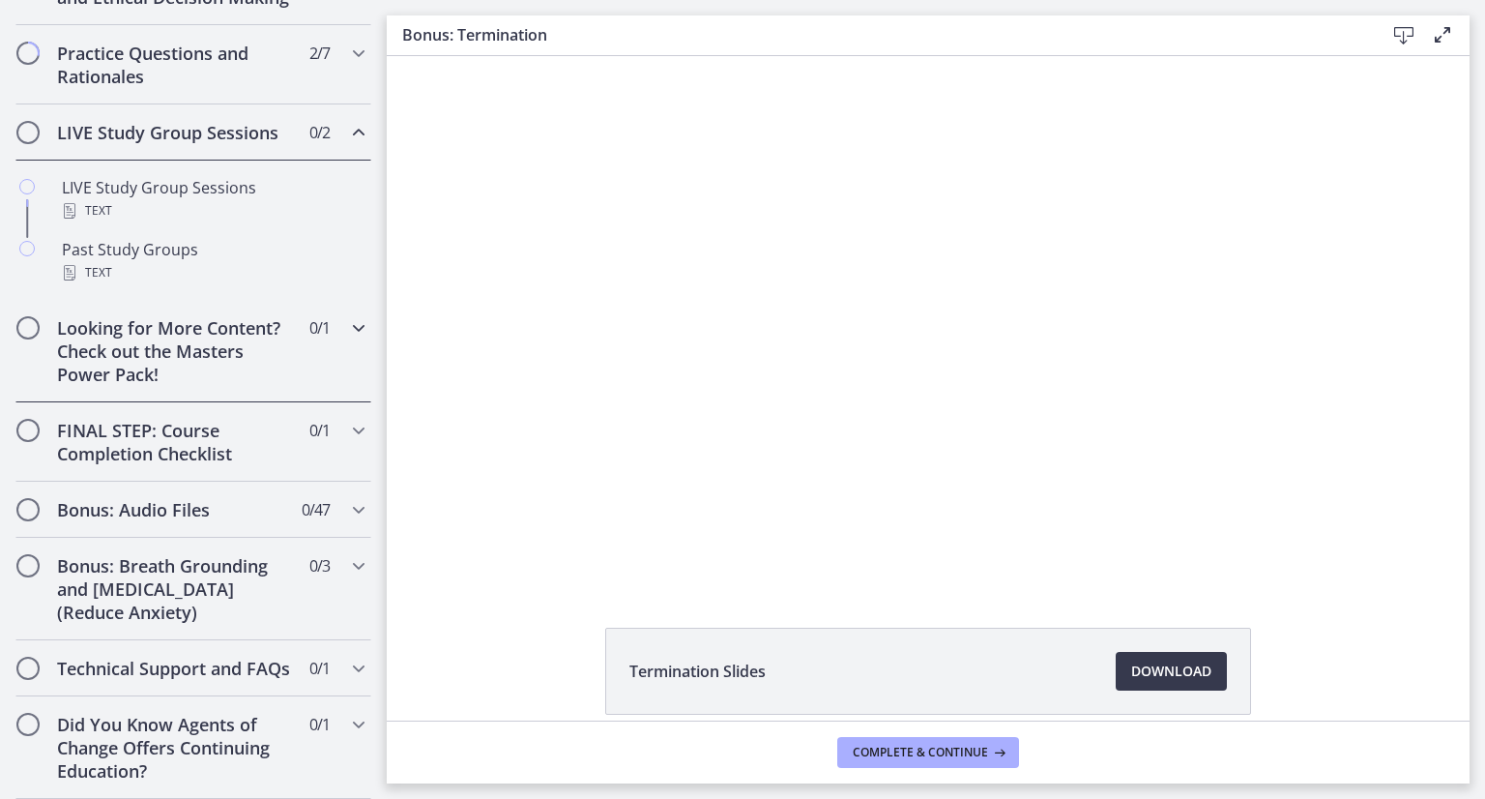
click at [337, 321] on div "Looking for More Content? Check out the Masters Power Pack! 0 / 1 Completed" at bounding box center [193, 351] width 356 height 102
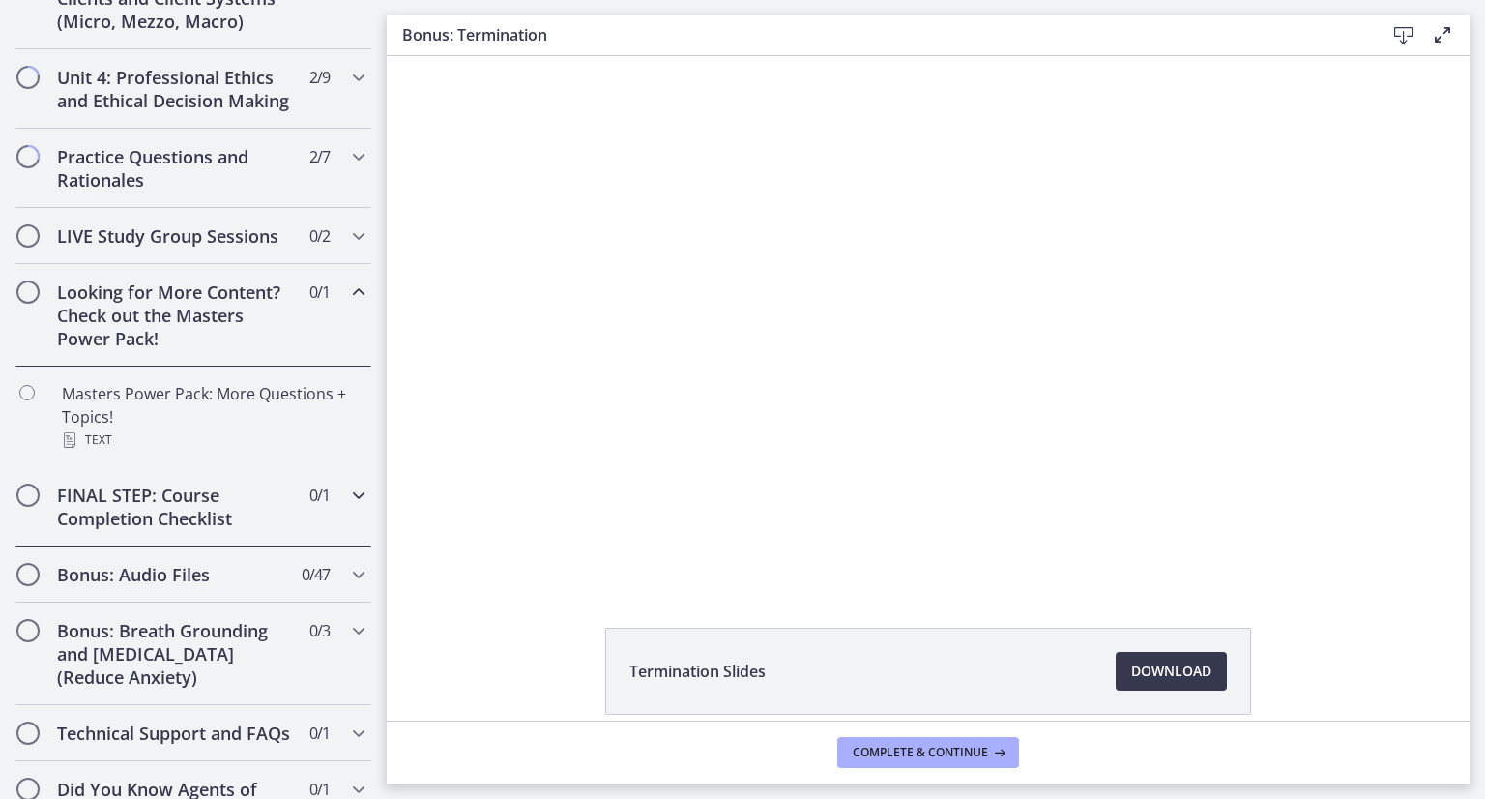
scroll to position [790, 0]
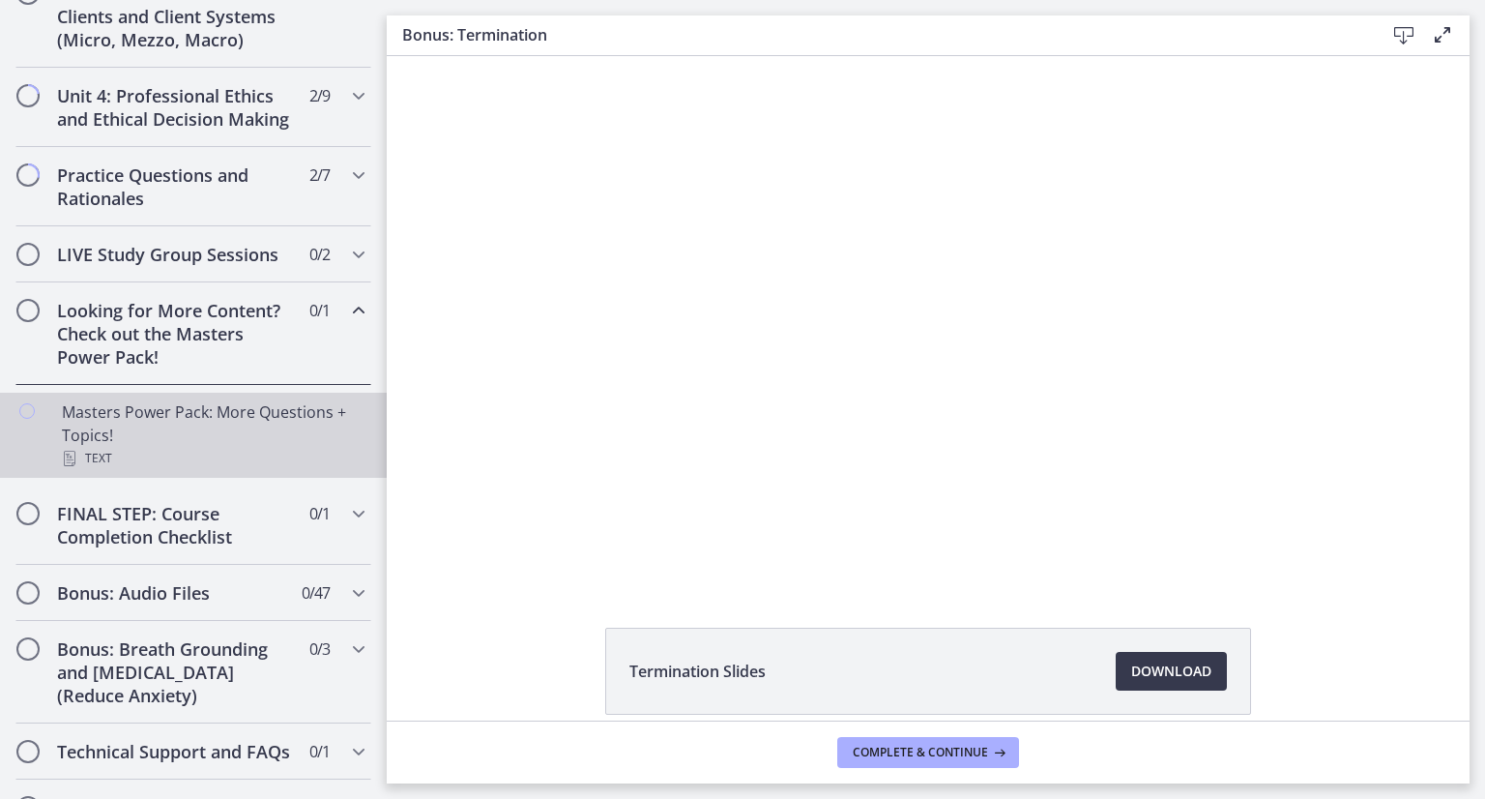
click at [234, 435] on div "Masters Power Pack: More Questions + Topics! Text" at bounding box center [213, 435] width 302 height 70
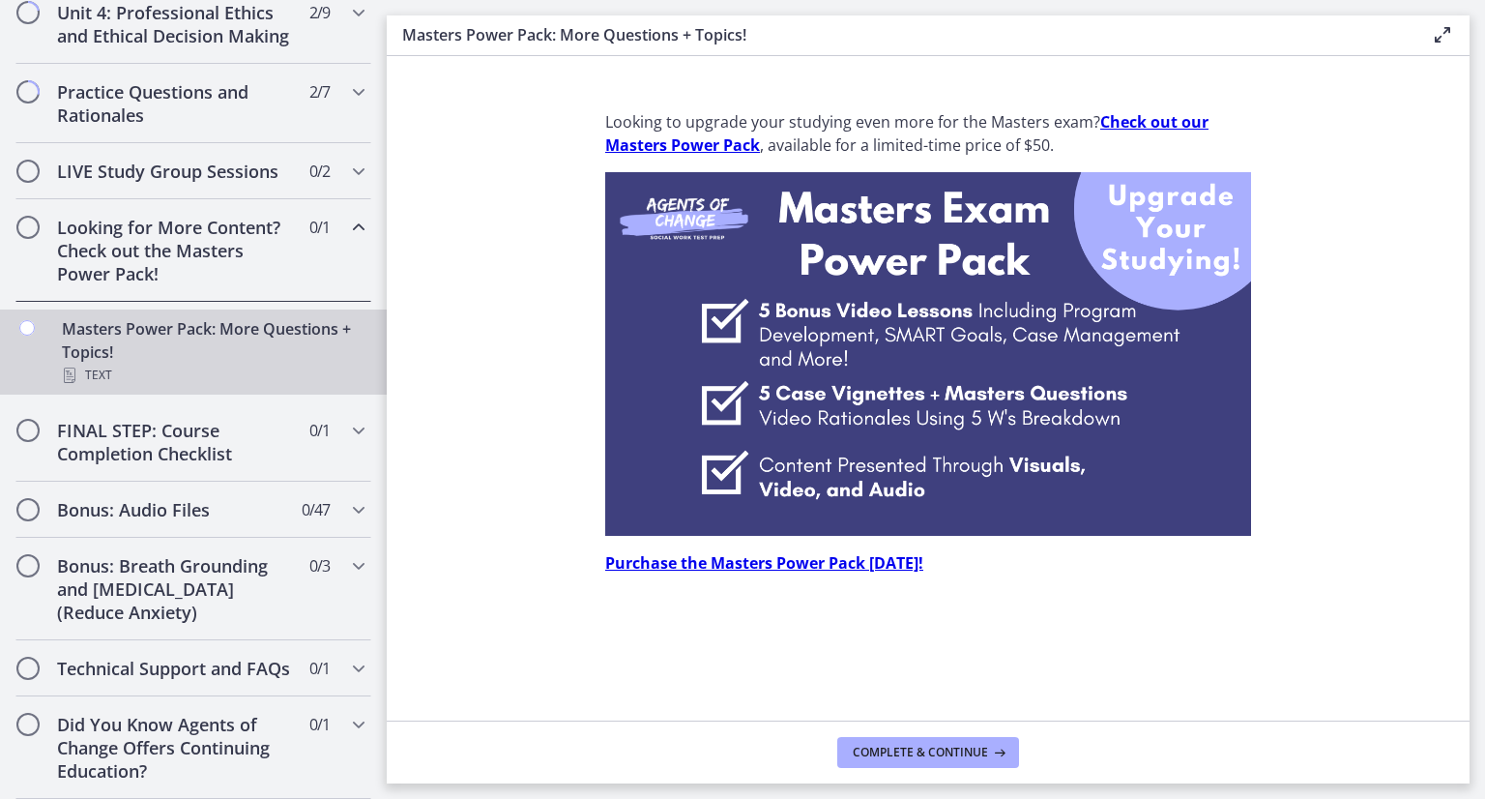
scroll to position [901, 0]
click at [219, 600] on h2 "Bonus: Breath Grounding and Guided Imagery (Reduce Anxiety)" at bounding box center [175, 589] width 236 height 70
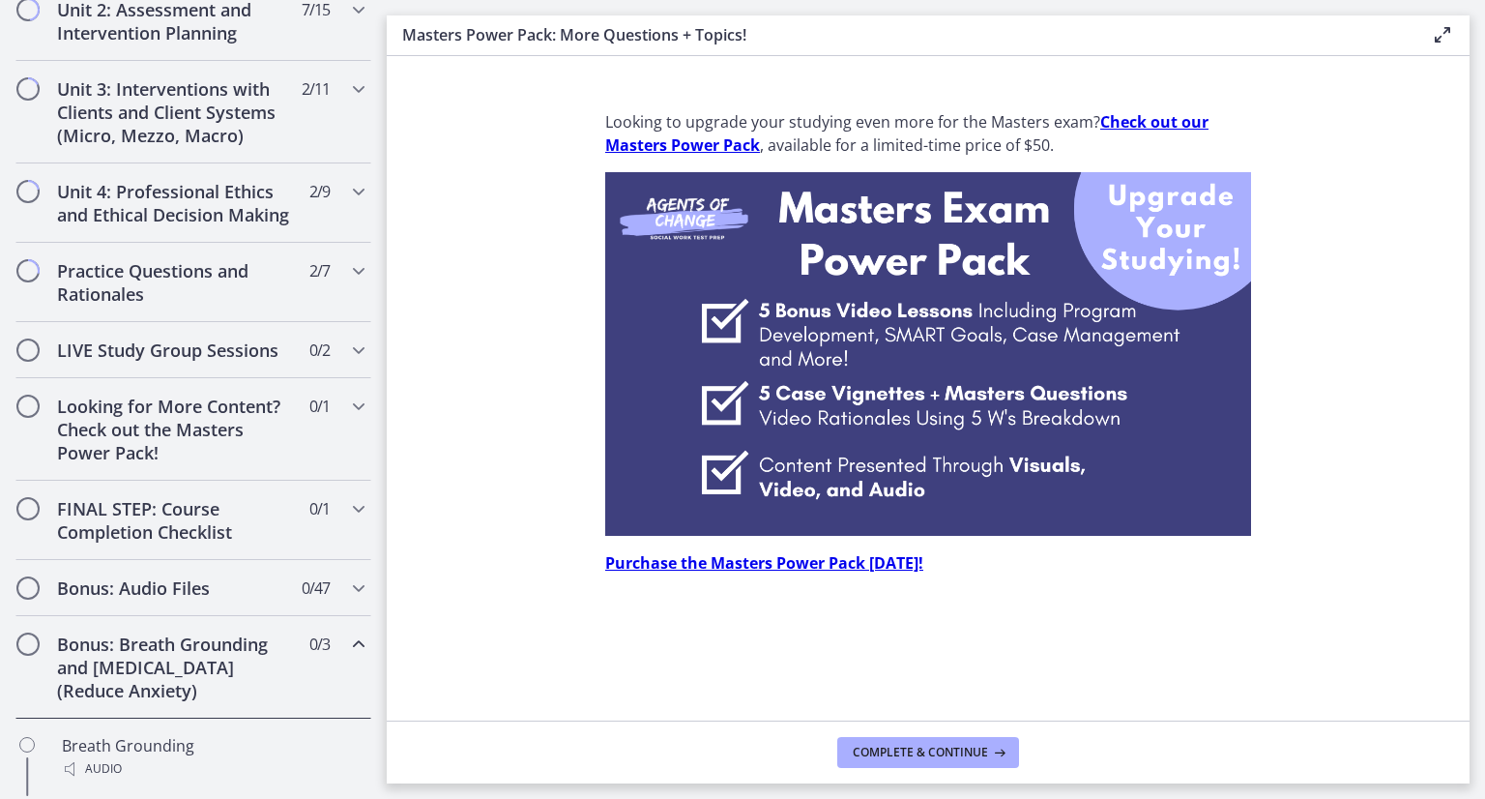
scroll to position [692, 0]
click at [251, 245] on div "Unit 4: Professional Ethics and Ethical Decision Making 2 / 9 Completed" at bounding box center [193, 204] width 356 height 79
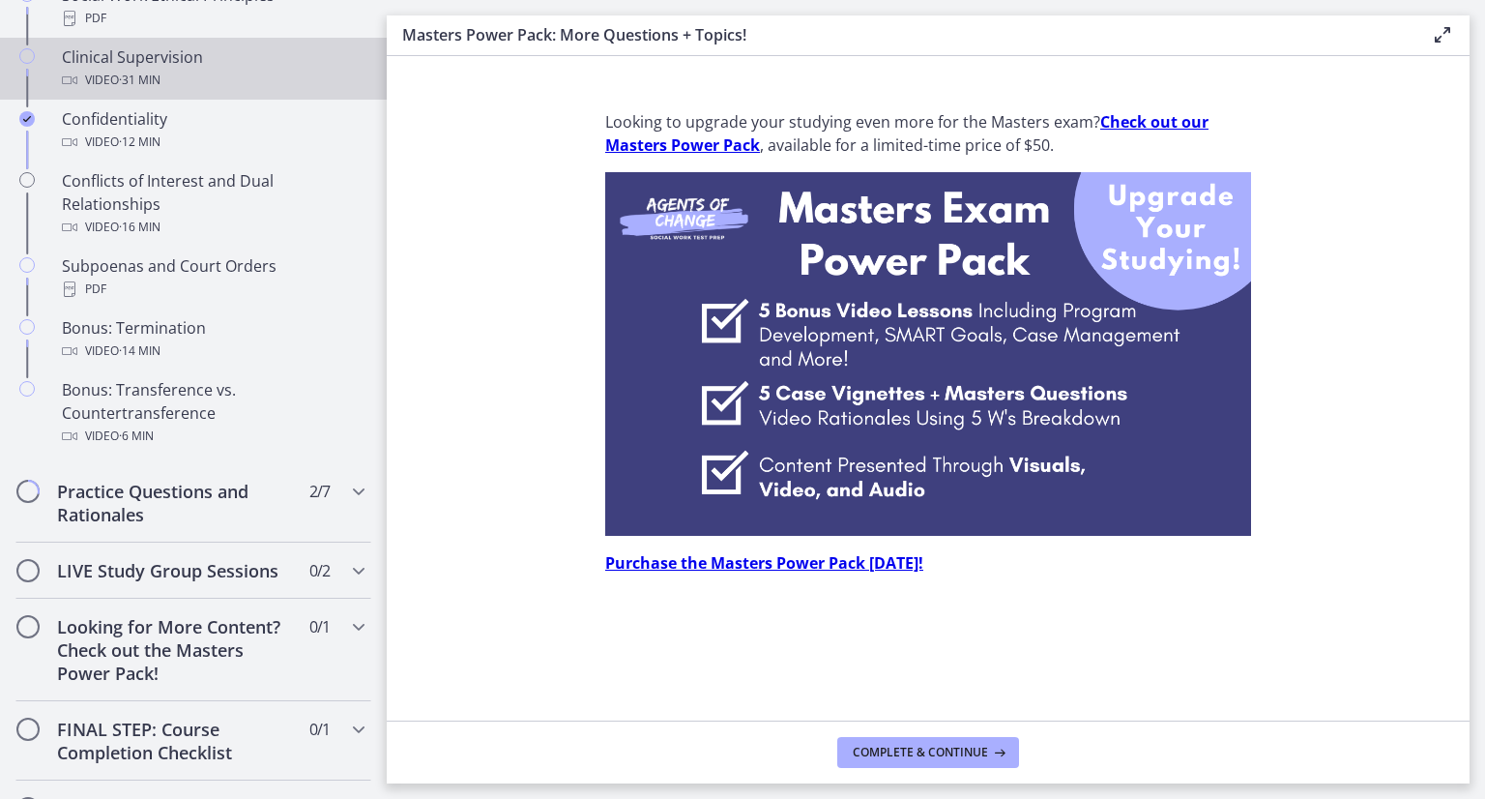
scroll to position [1093, 0]
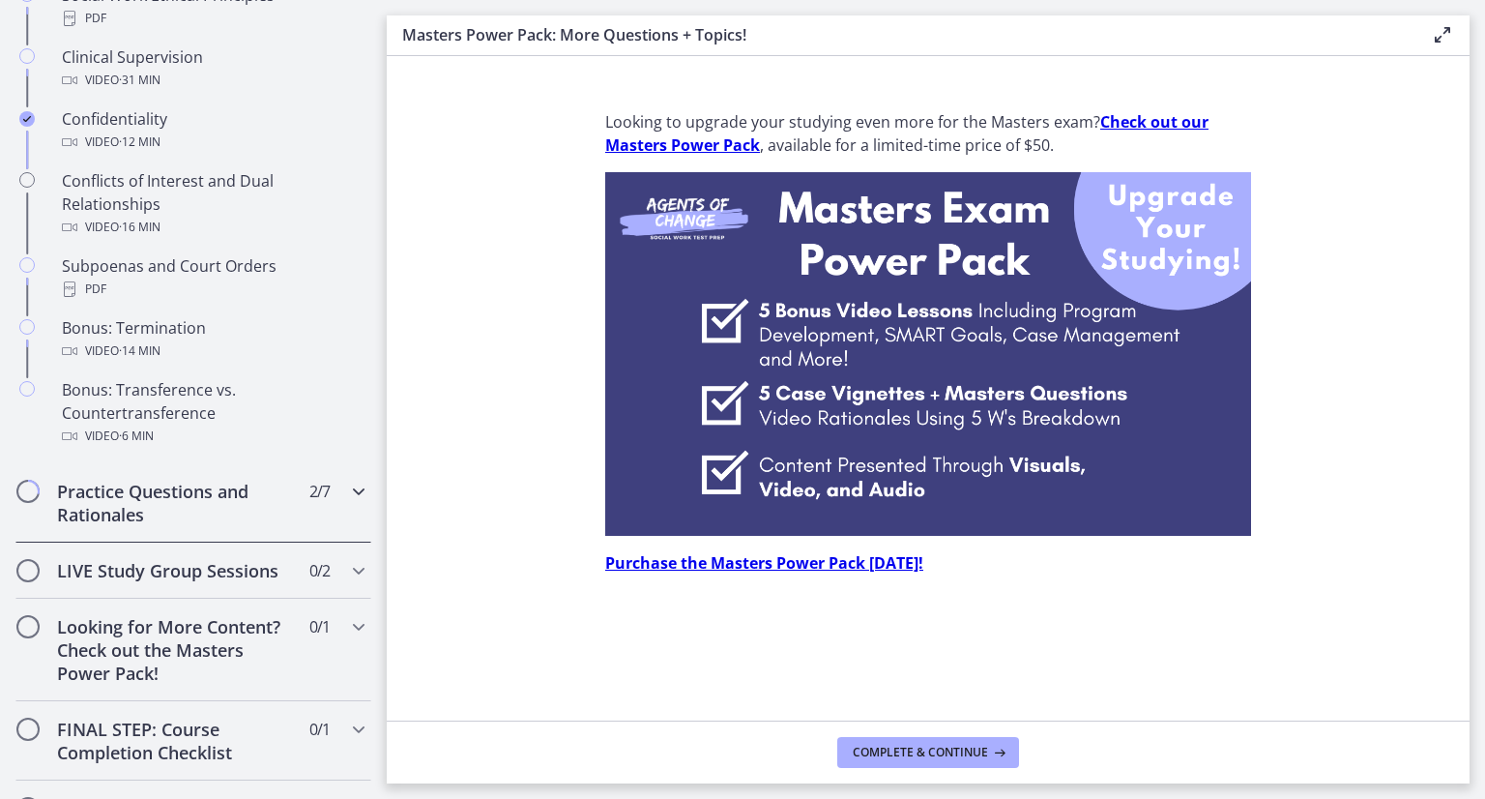
click at [197, 520] on h2 "Practice Questions and Rationales" at bounding box center [175, 503] width 236 height 46
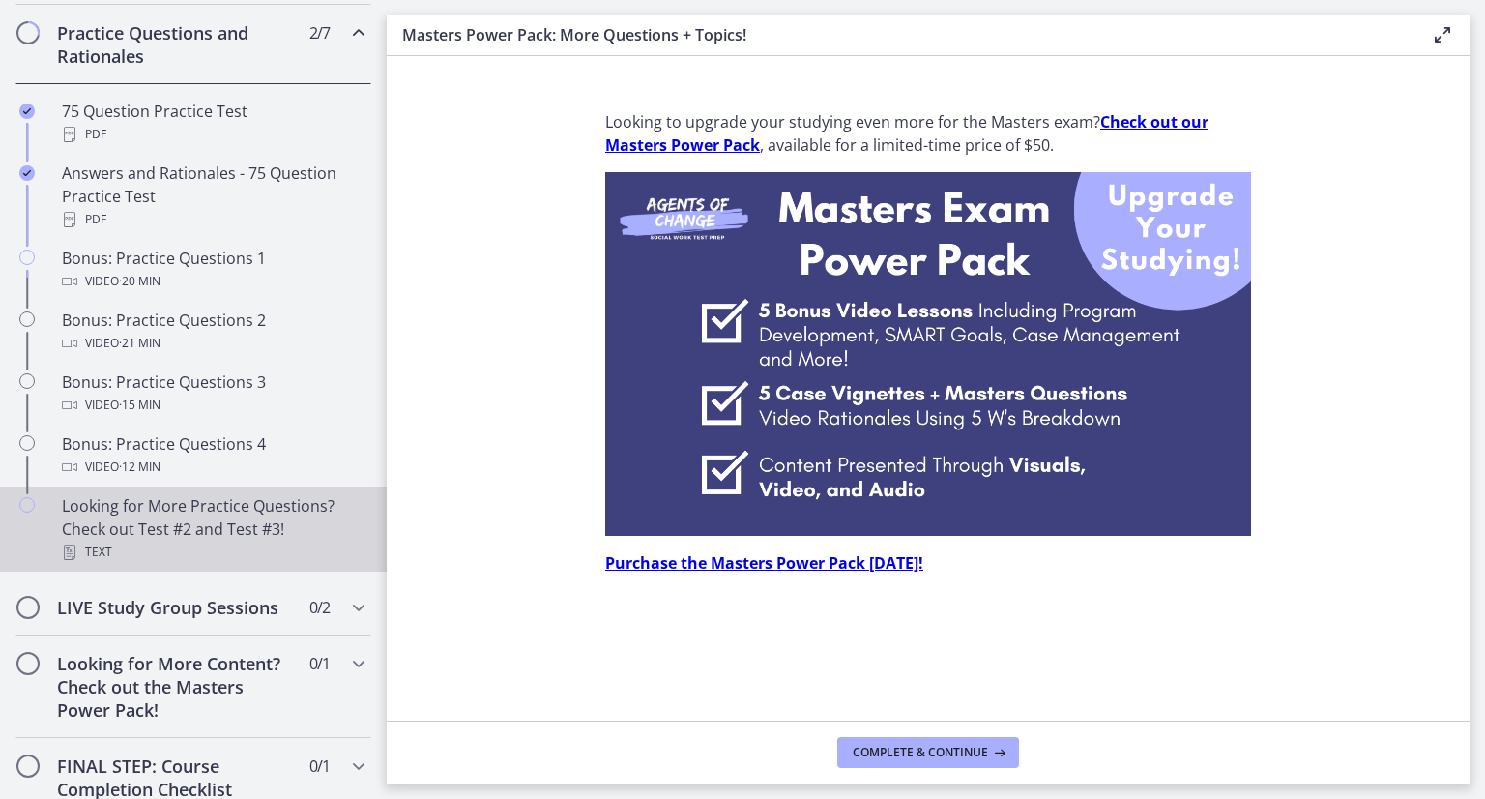
scroll to position [932, 0]
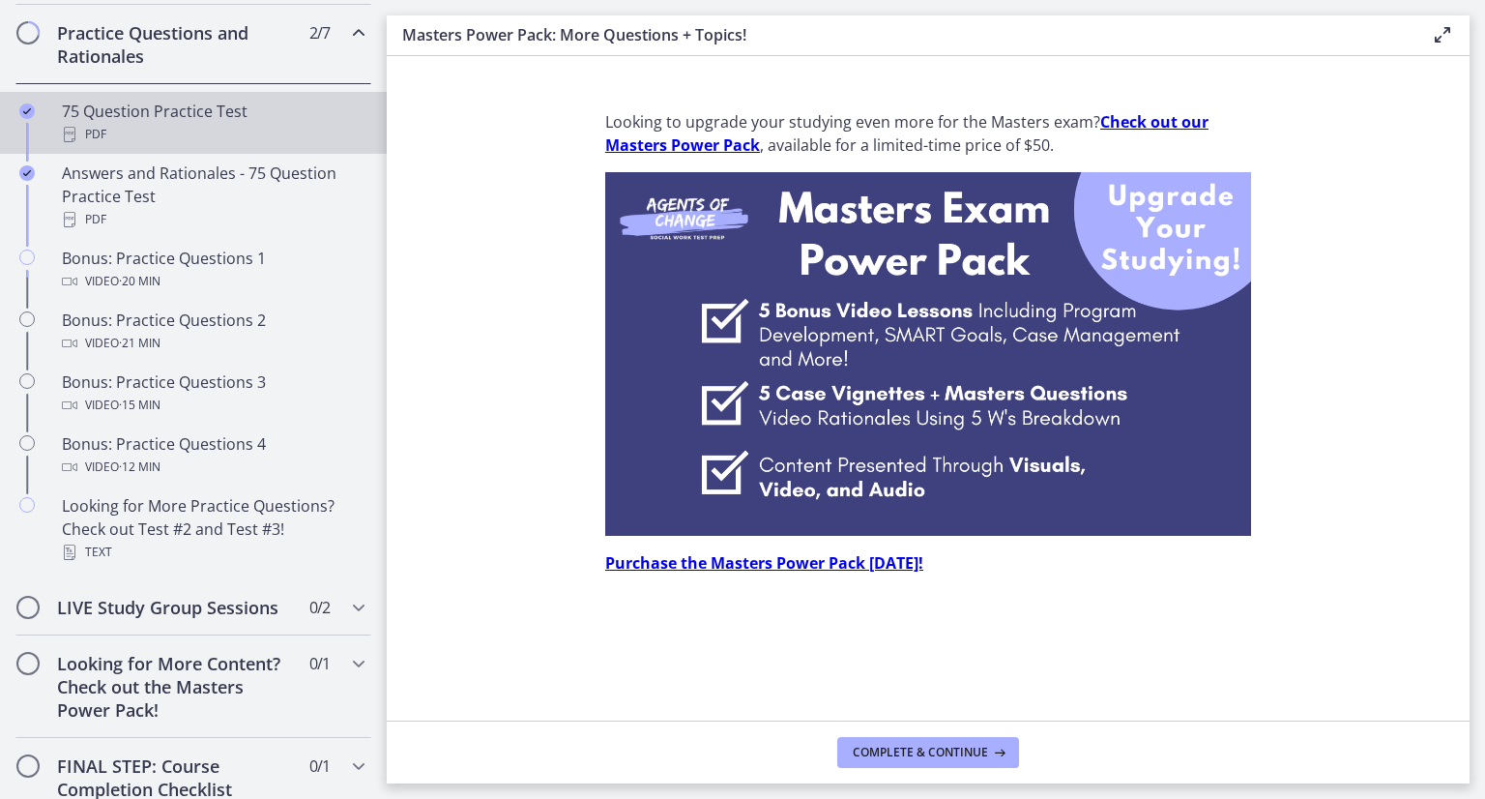
click at [238, 136] on div "75 Question Practice Test PDF" at bounding box center [213, 123] width 302 height 46
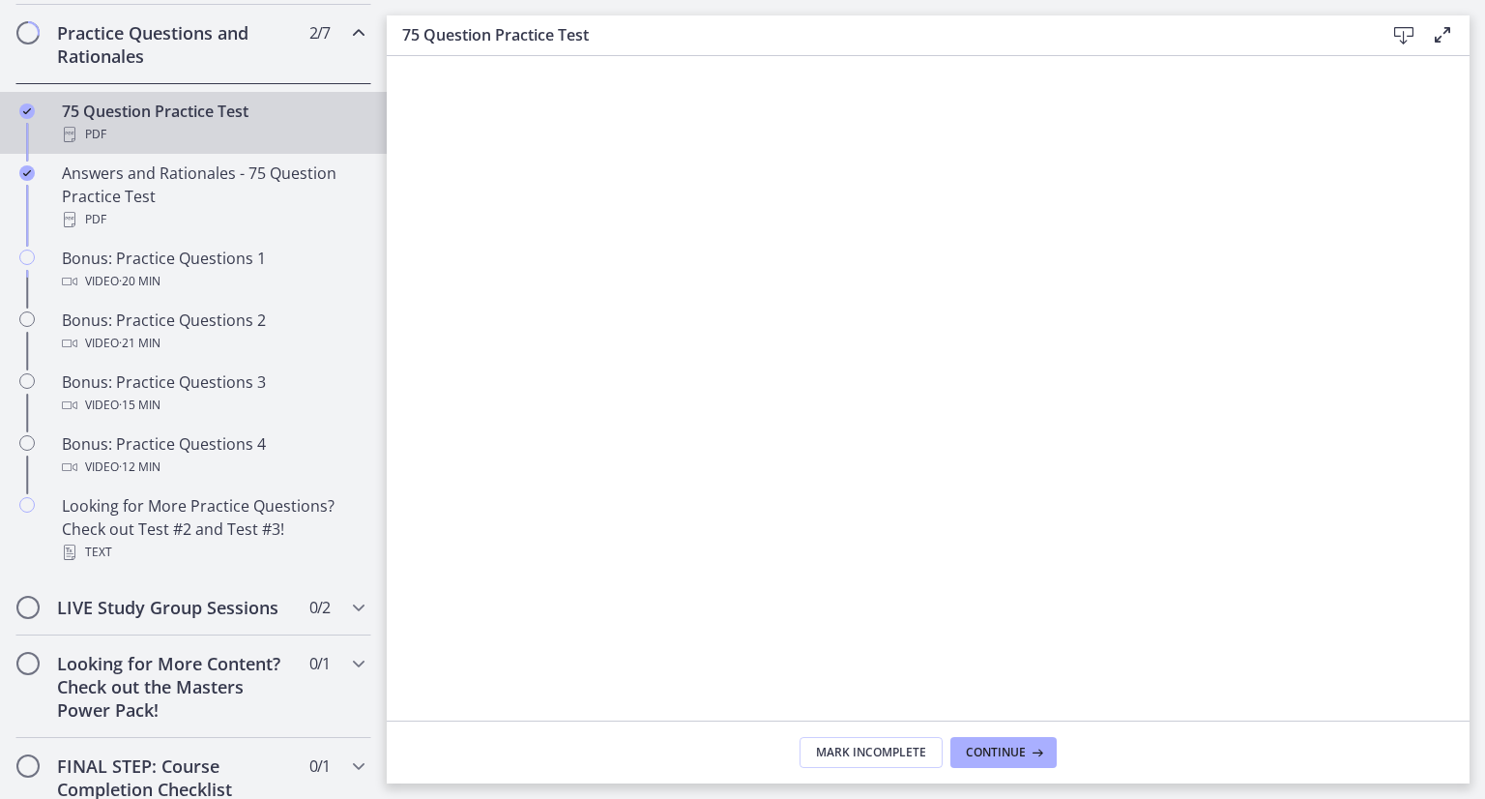
click at [1445, 36] on icon at bounding box center [1442, 34] width 23 height 23
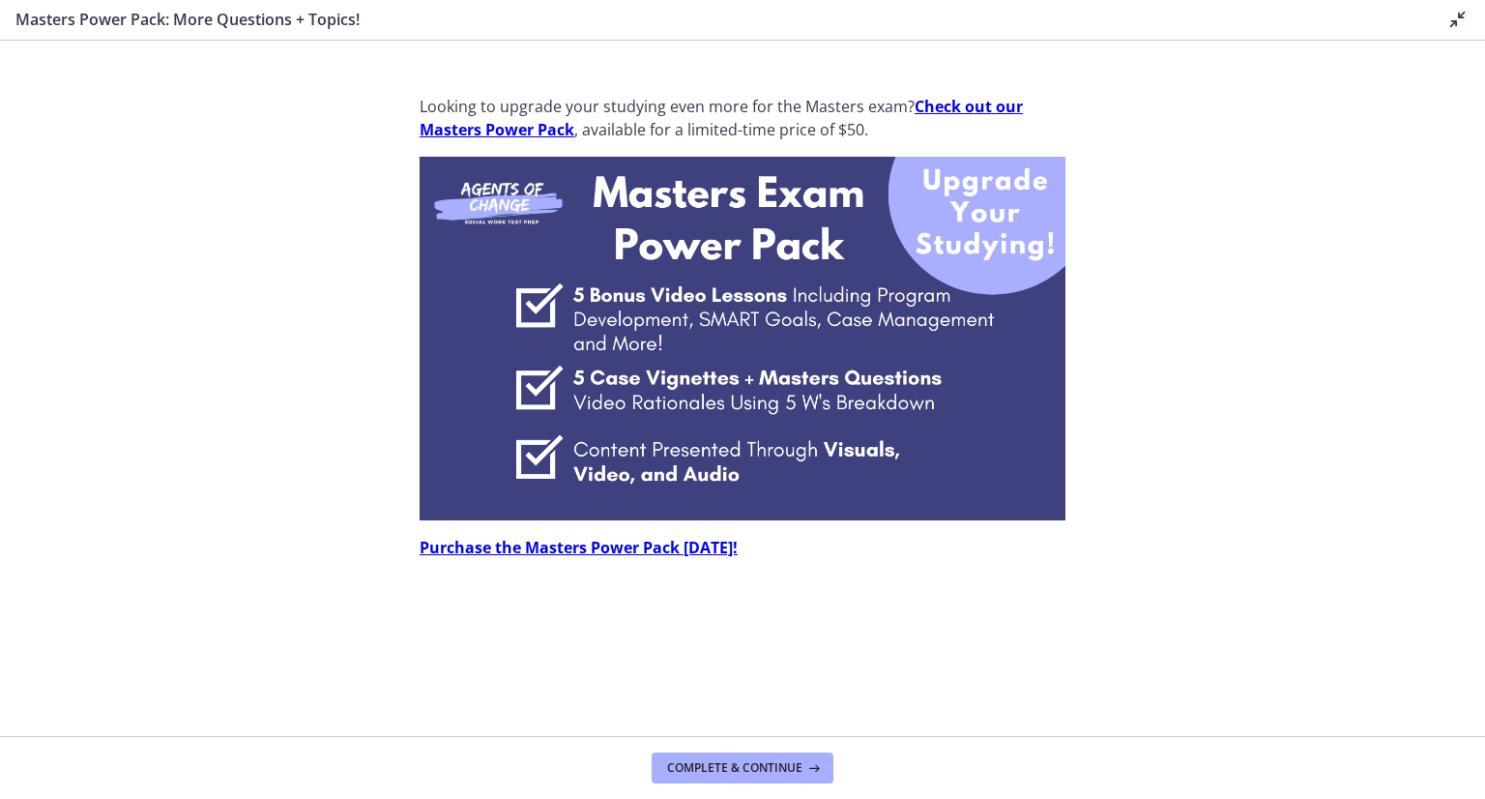
scroll to position [914, 0]
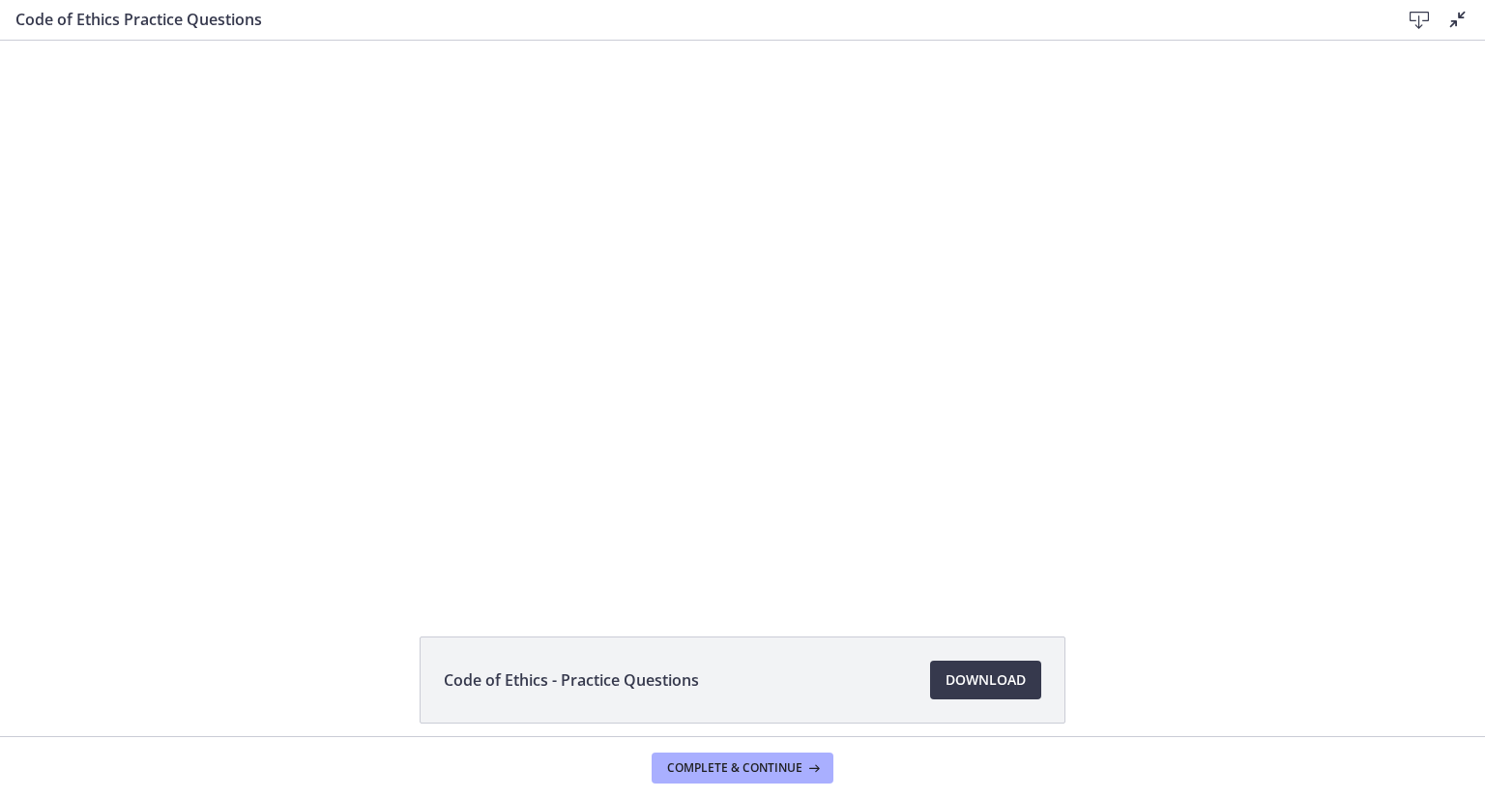
click at [154, 10] on h3 "Code of Ethics Practice Questions" at bounding box center [692, 19] width 1354 height 23
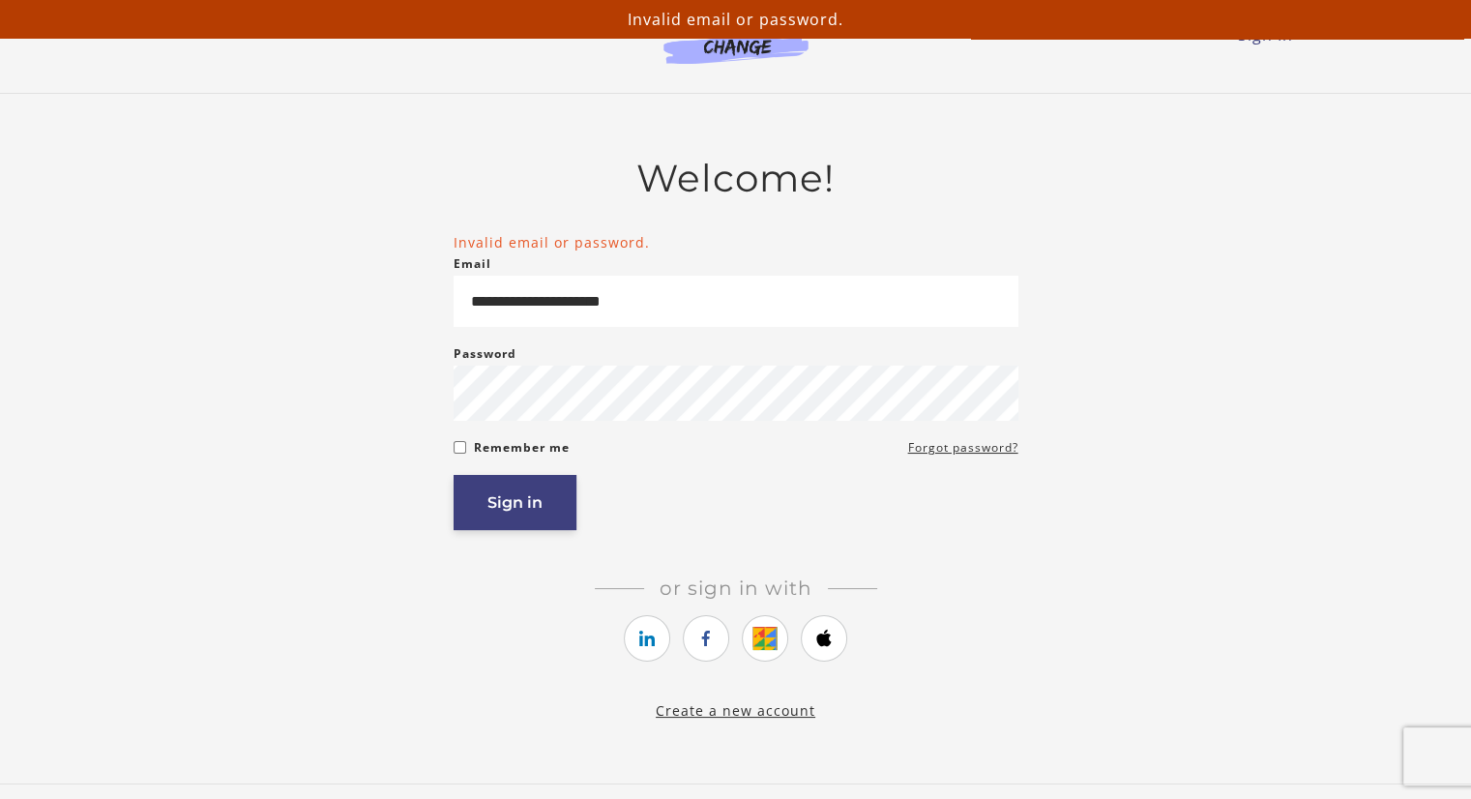
click at [534, 500] on button "Sign in" at bounding box center [514, 502] width 123 height 55
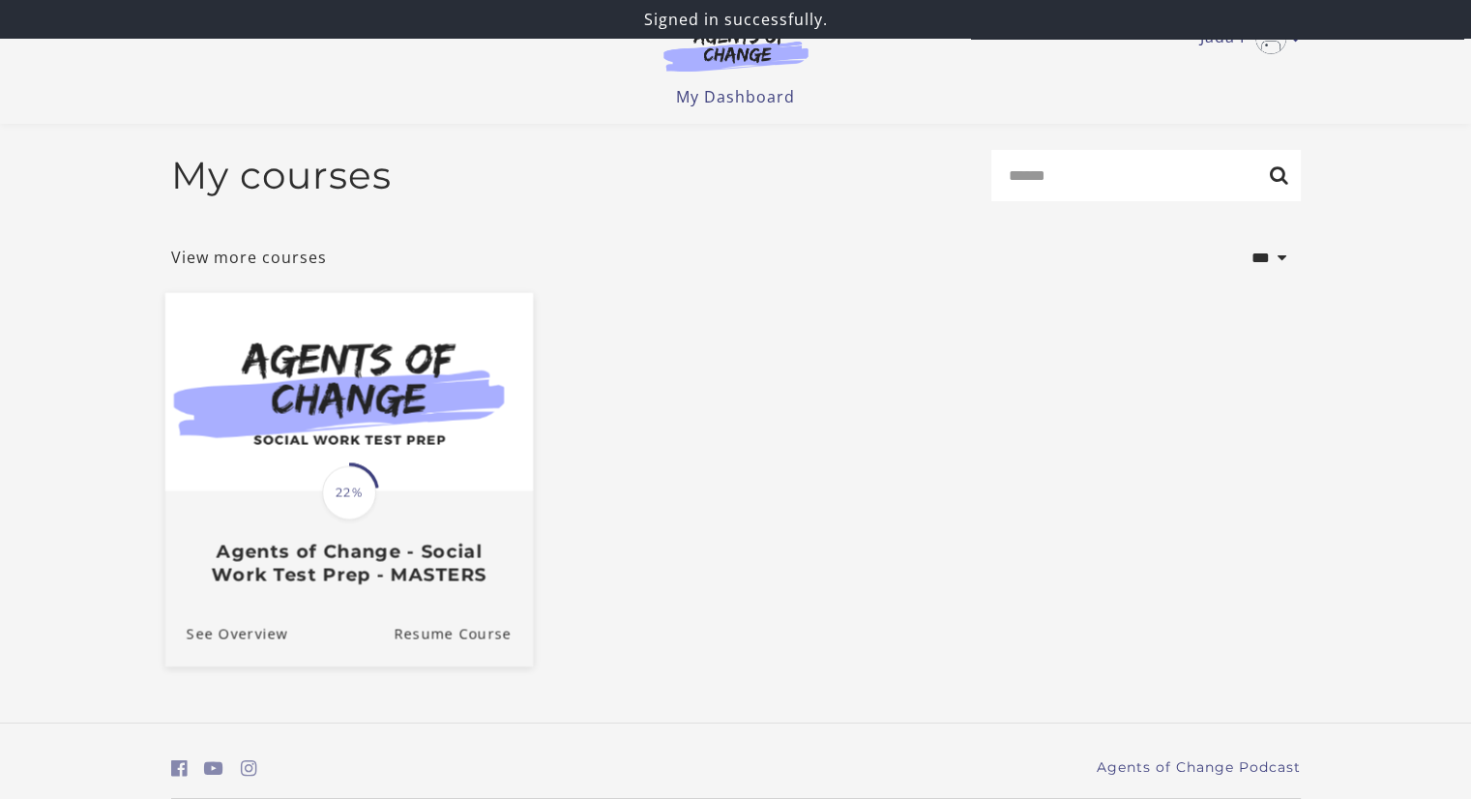
scroll to position [69, 0]
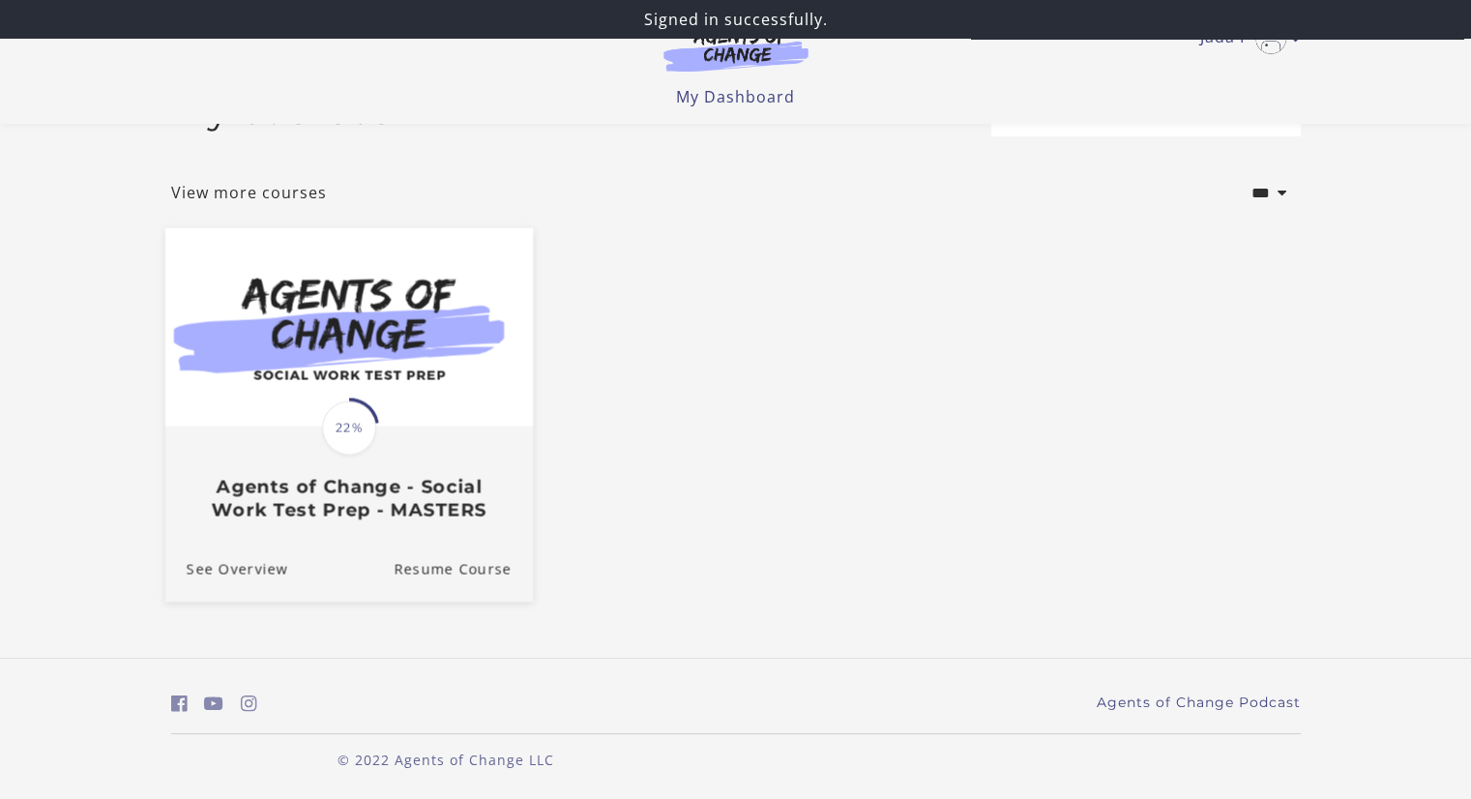
click at [394, 464] on div "Translation missing: en.liquid.partials.dashboard_course_card.progress_descript…" at bounding box center [347, 474] width 367 height 93
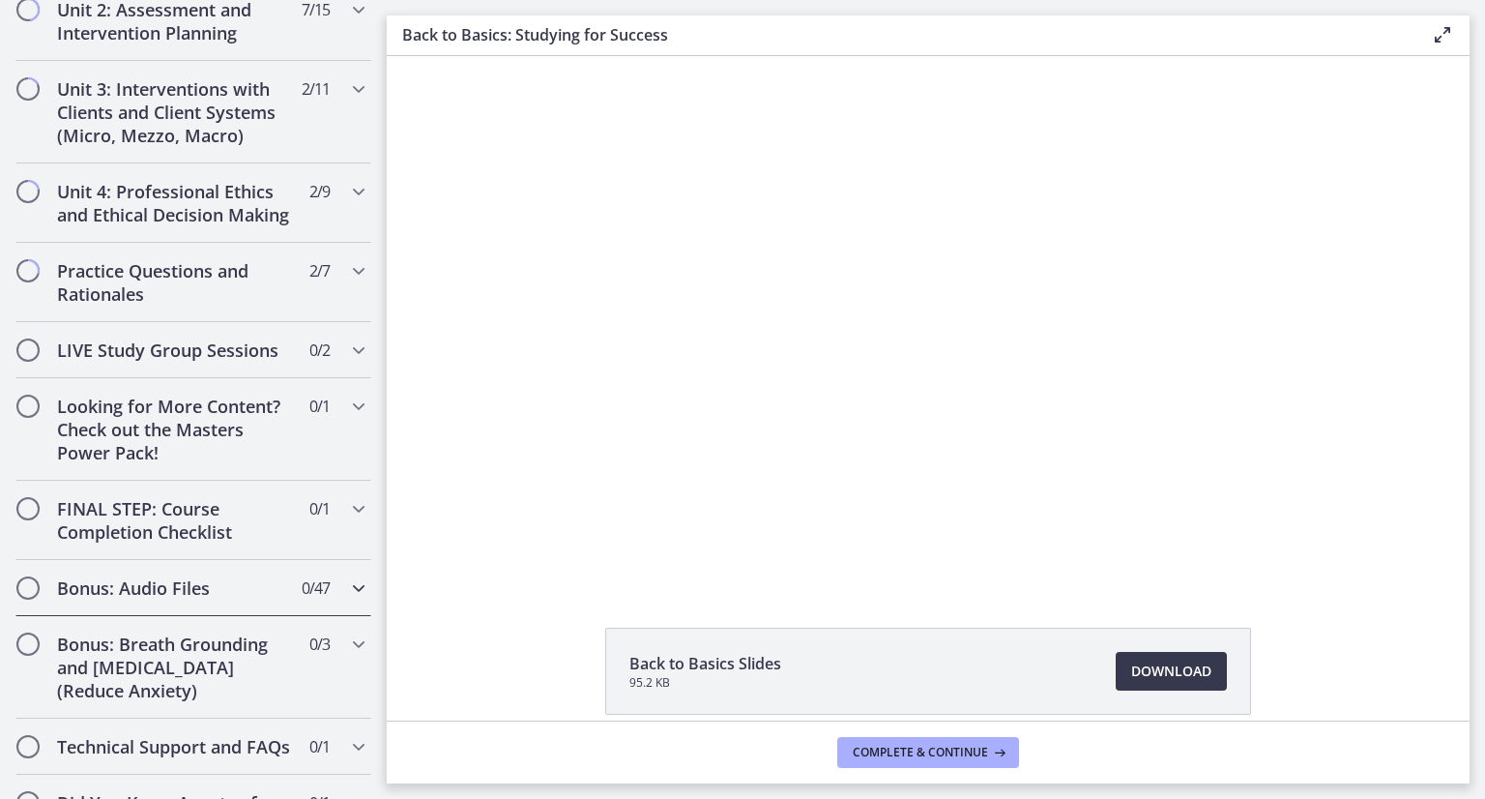
scroll to position [1459, 0]
click at [164, 306] on h2 "Practice Questions and Rationales" at bounding box center [175, 283] width 236 height 46
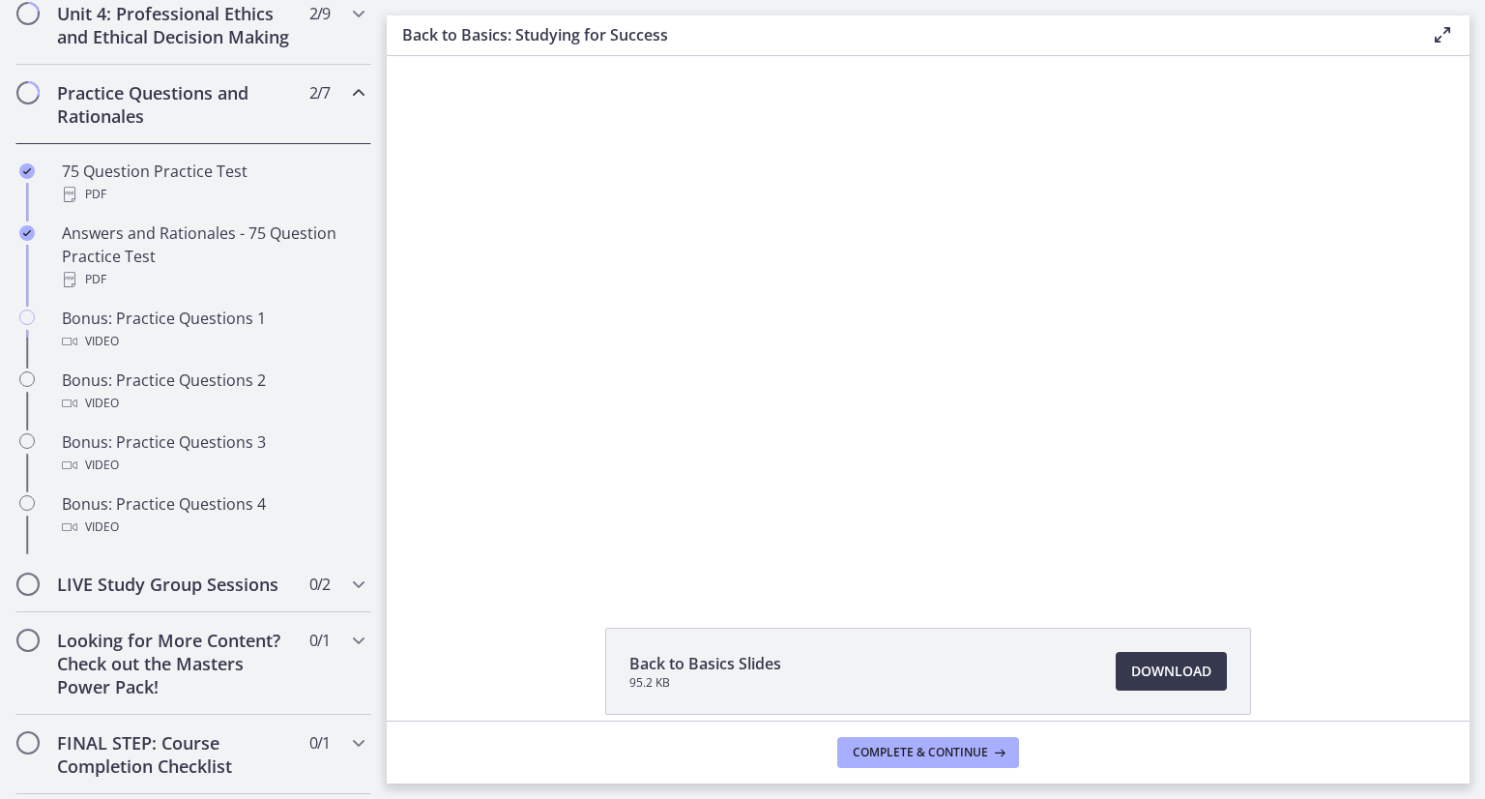
scroll to position [693, 0]
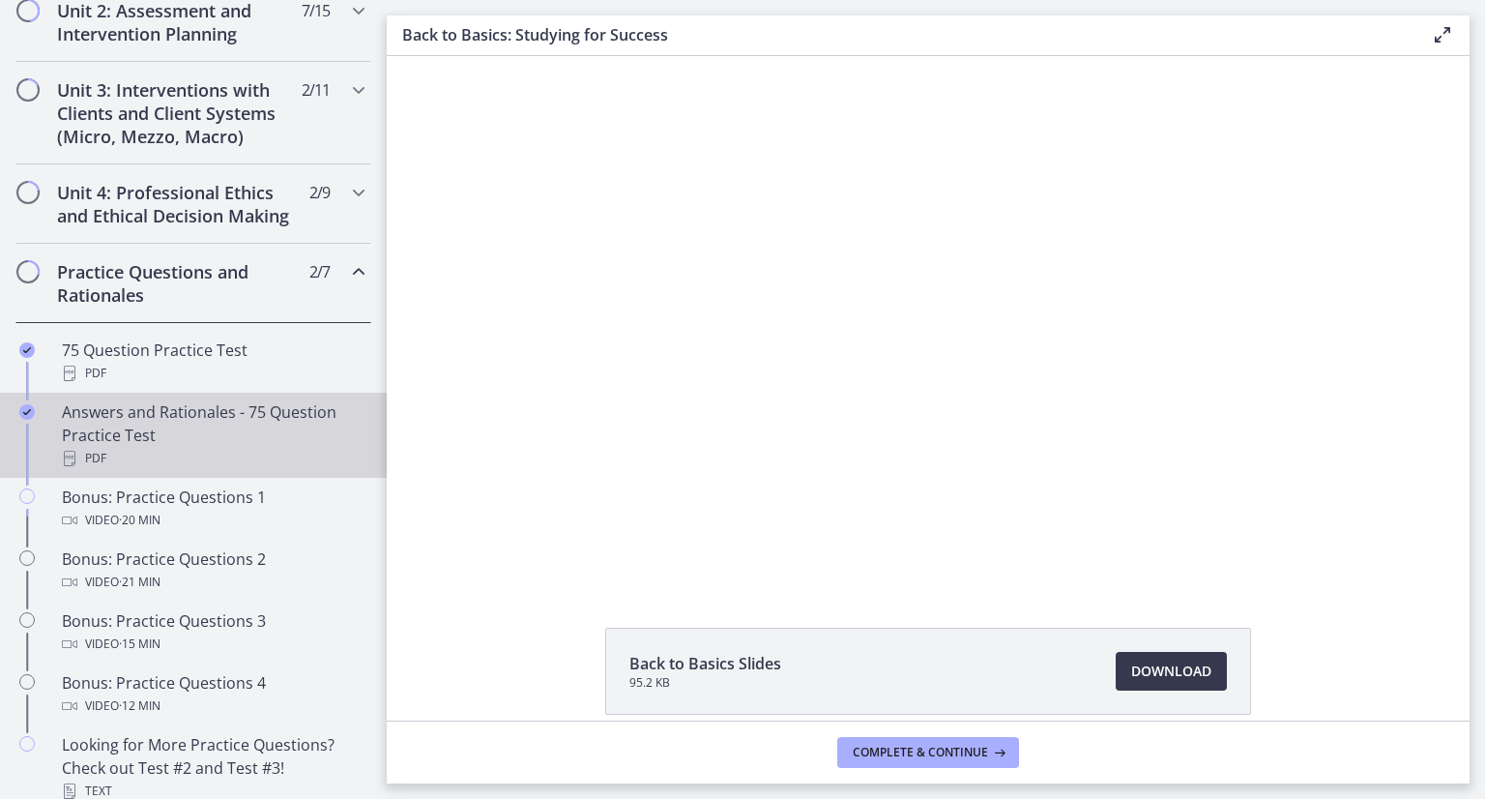
drag, startPoint x: 182, startPoint y: 431, endPoint x: 147, endPoint y: 427, distance: 35.0
click at [147, 427] on div "Answers and Rationales - 75 Question Practice Test PDF" at bounding box center [213, 435] width 302 height 70
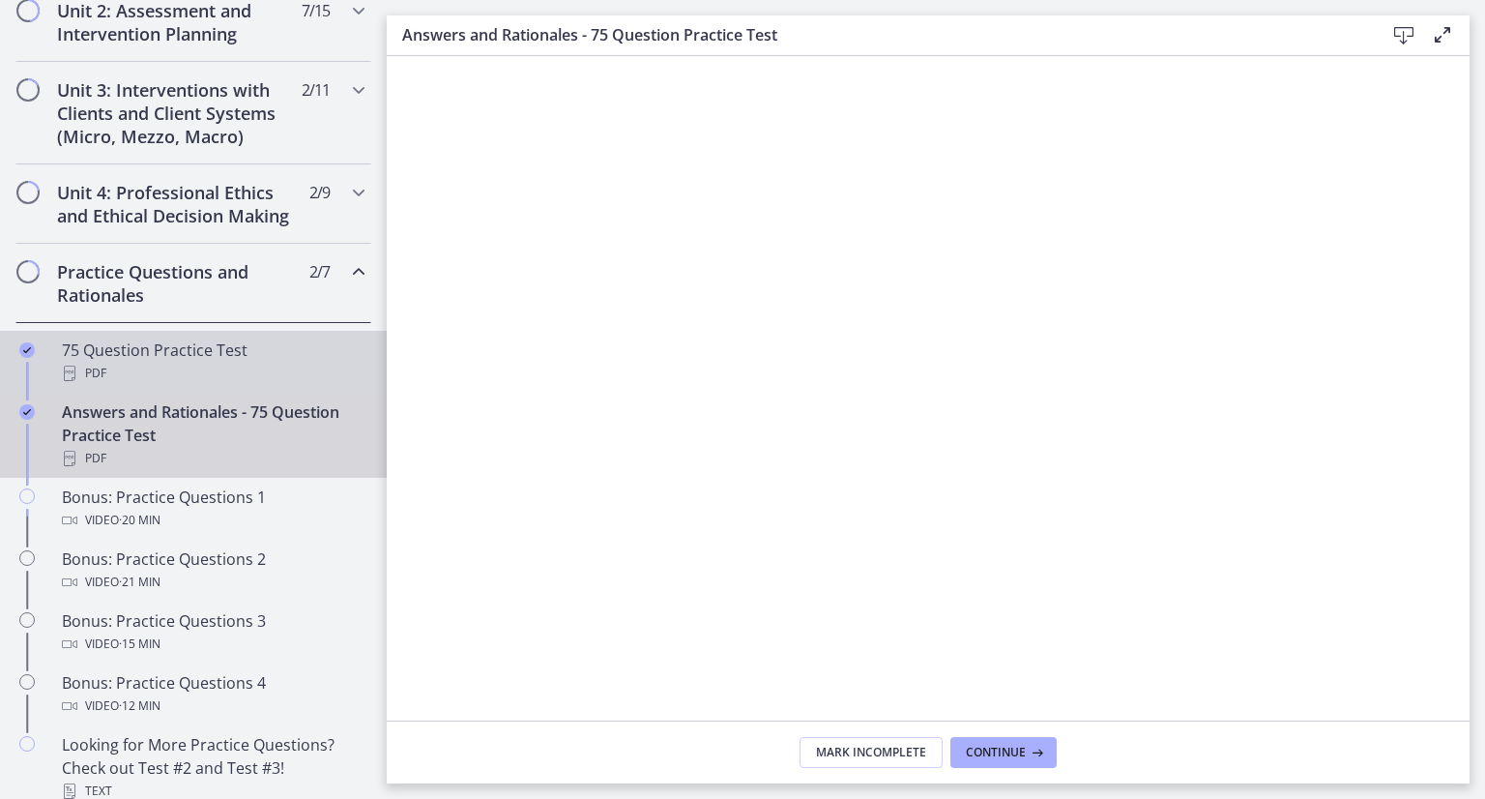
click at [215, 384] on div "PDF" at bounding box center [213, 373] width 302 height 23
click at [217, 442] on div "Answers and Rationales - 75 Question Practice Test PDF" at bounding box center [213, 435] width 302 height 70
